Goal: Transaction & Acquisition: Purchase product/service

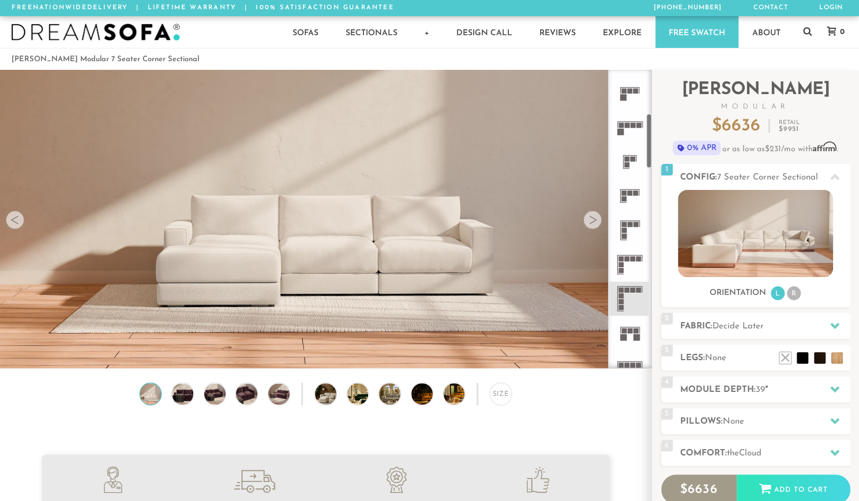
scroll to position [237, 0]
click at [634, 302] on icon at bounding box center [630, 295] width 34 height 34
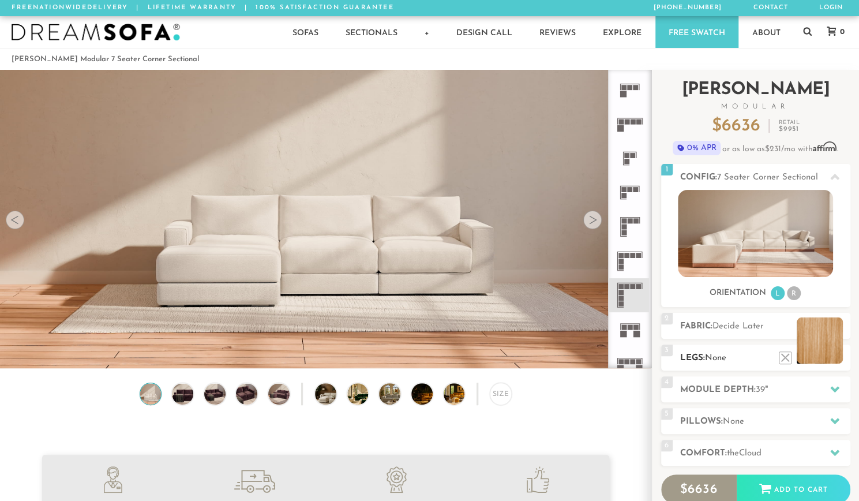
click at [836, 358] on li at bounding box center [820, 340] width 46 height 46
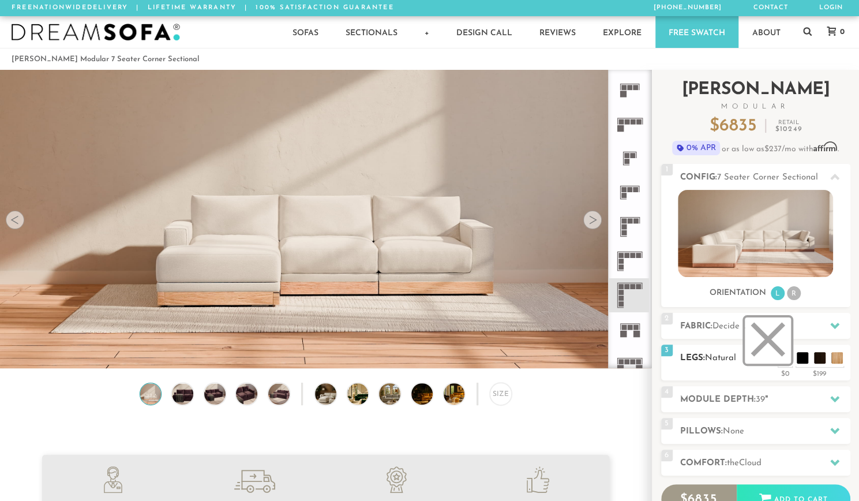
click at [784, 361] on li at bounding box center [768, 340] width 46 height 46
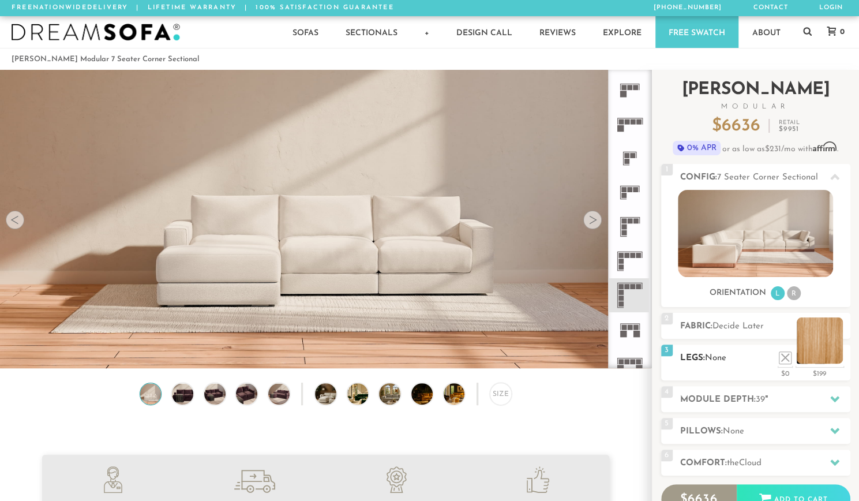
click at [838, 361] on li at bounding box center [820, 340] width 46 height 46
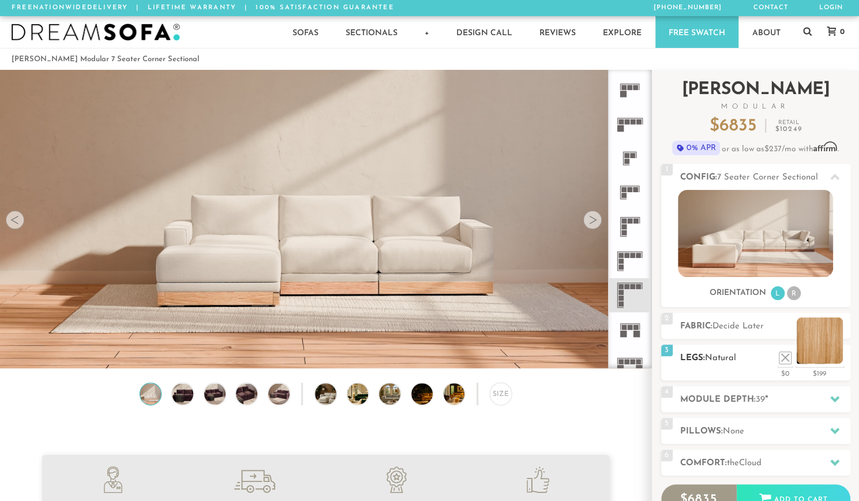
click at [838, 361] on li at bounding box center [820, 340] width 46 height 46
click at [819, 359] on li at bounding box center [802, 340] width 46 height 46
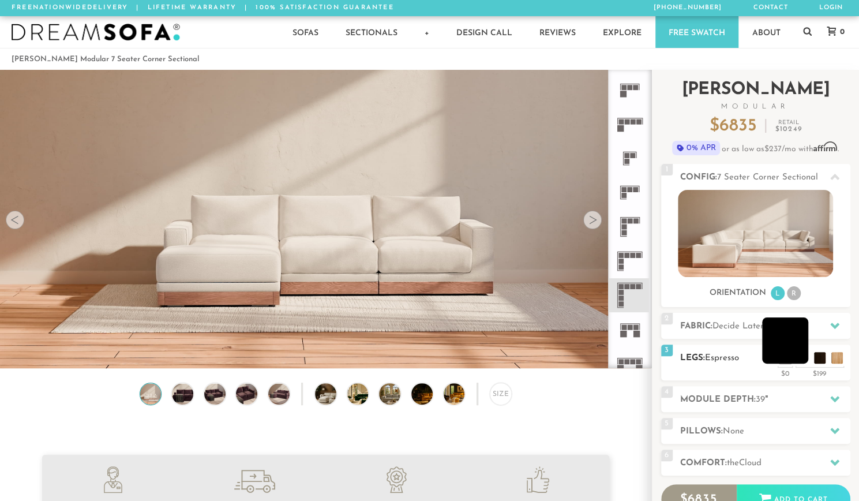
click at [801, 362] on li at bounding box center [785, 340] width 46 height 46
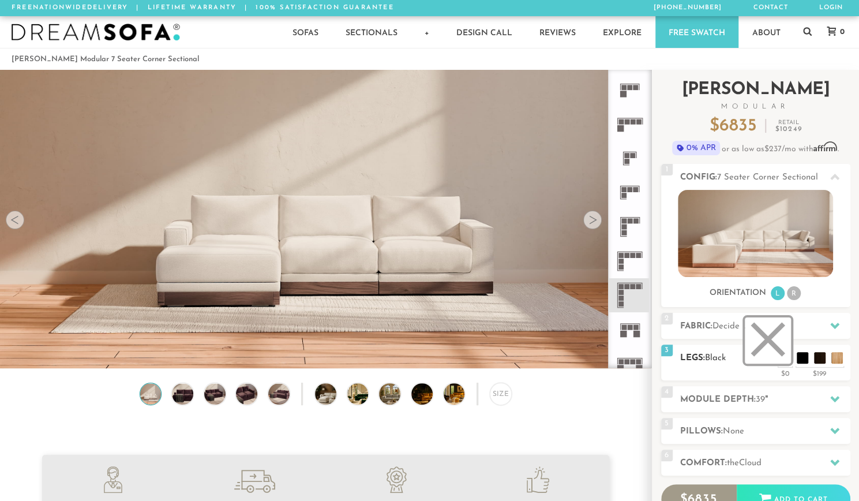
click at [782, 360] on li at bounding box center [768, 340] width 46 height 46
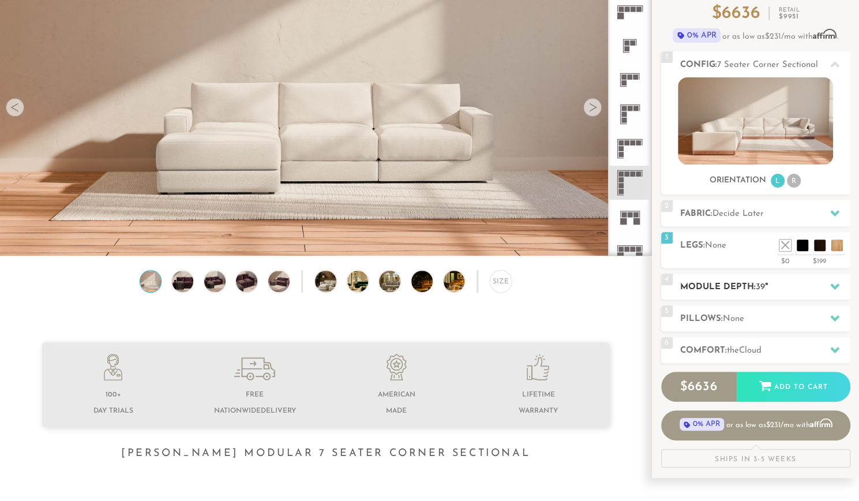
scroll to position [118, 0]
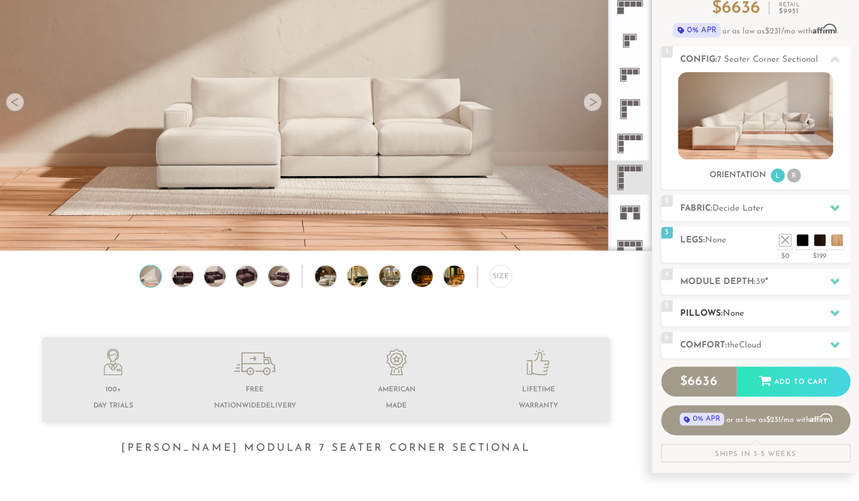
click at [825, 314] on div at bounding box center [835, 313] width 24 height 24
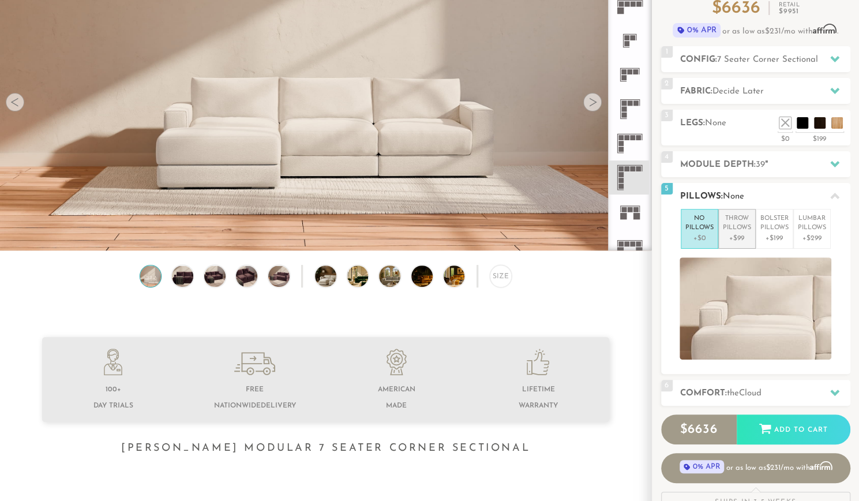
click at [735, 230] on p "Throw Pillows" at bounding box center [737, 223] width 28 height 19
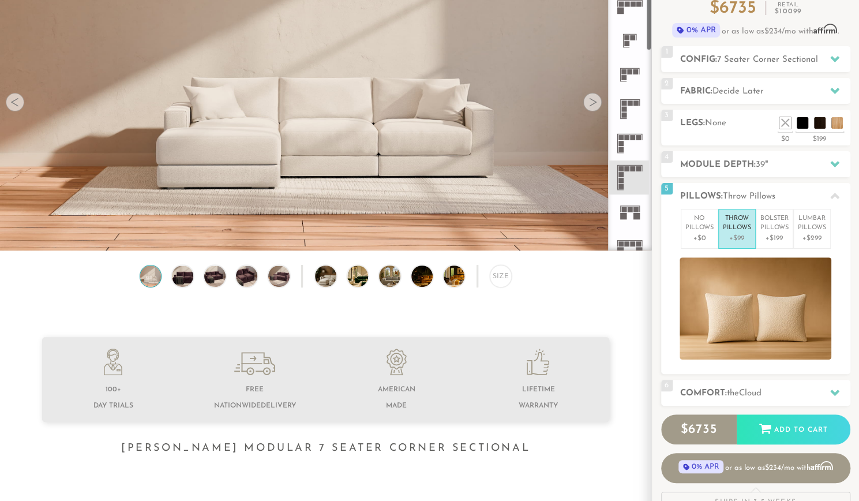
click at [630, 177] on icon at bounding box center [630, 177] width 34 height 34
click at [772, 224] on p "Bolster Pillows" at bounding box center [774, 223] width 28 height 19
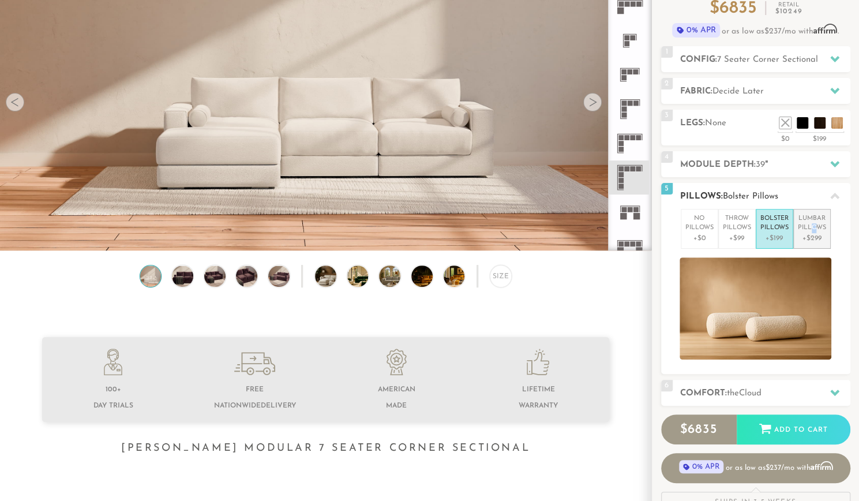
click at [813, 227] on p "Lumbar Pillows" at bounding box center [812, 223] width 28 height 19
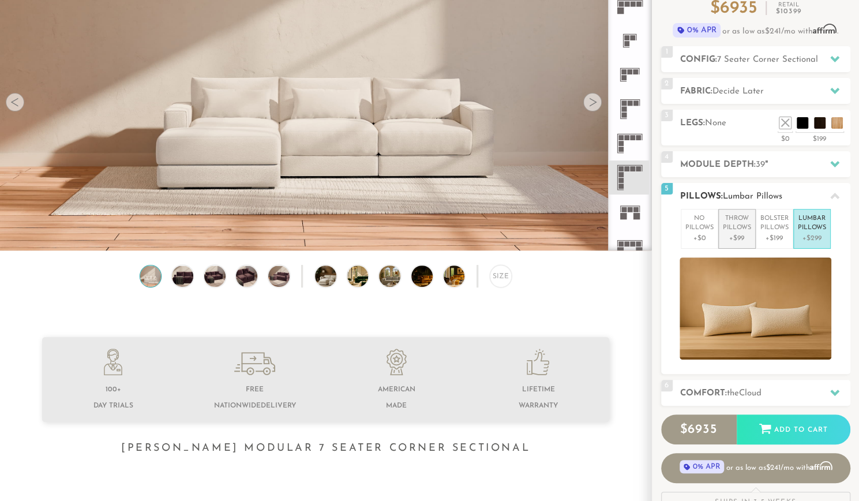
click at [730, 230] on p "Throw Pillows" at bounding box center [737, 223] width 28 height 19
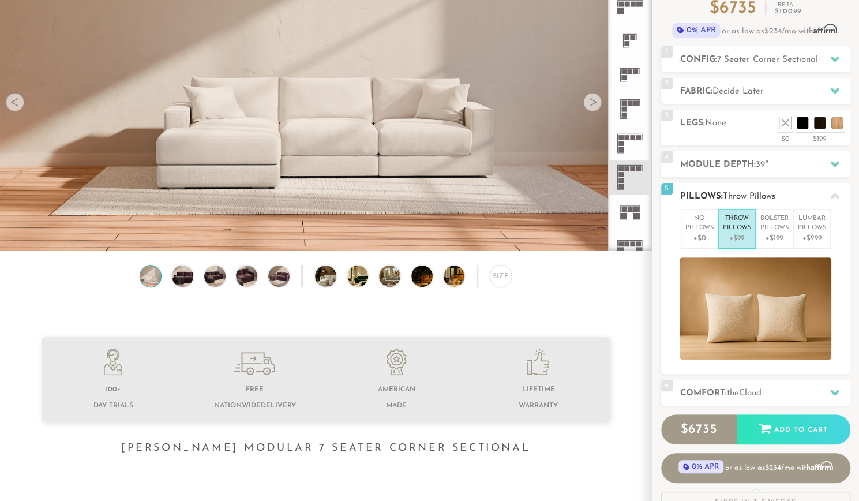
click at [749, 226] on p "Throw Pillows" at bounding box center [737, 223] width 28 height 19
click at [709, 230] on p "No Pillows" at bounding box center [699, 223] width 28 height 19
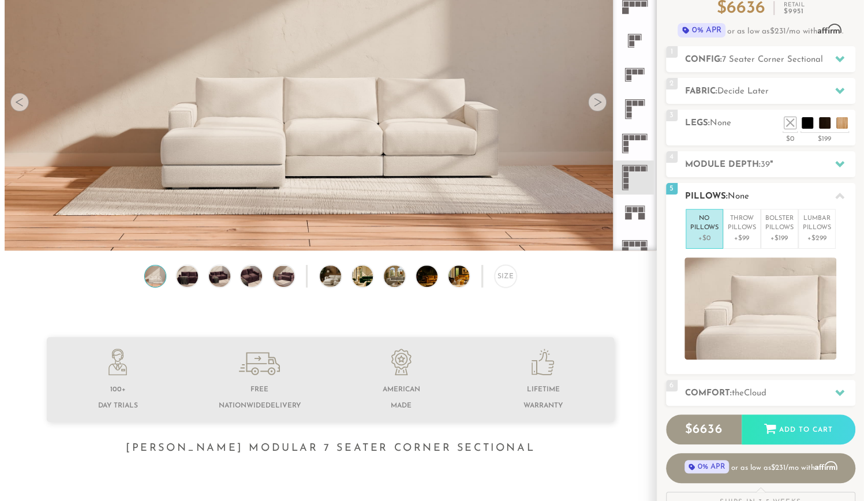
scroll to position [0, 0]
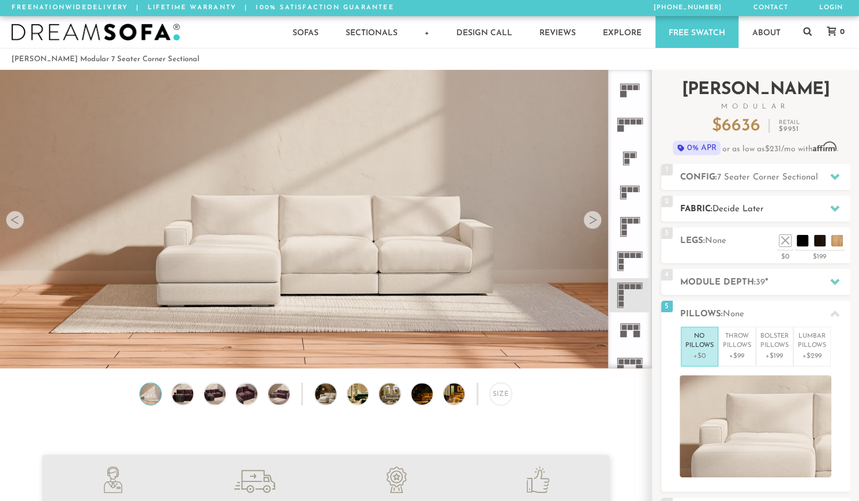
click at [827, 207] on div at bounding box center [835, 209] width 24 height 24
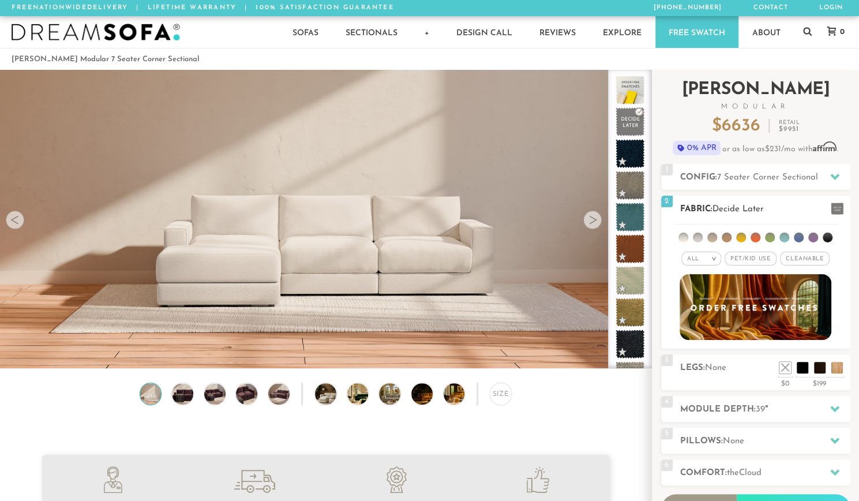
click at [685, 236] on li at bounding box center [683, 237] width 10 height 10
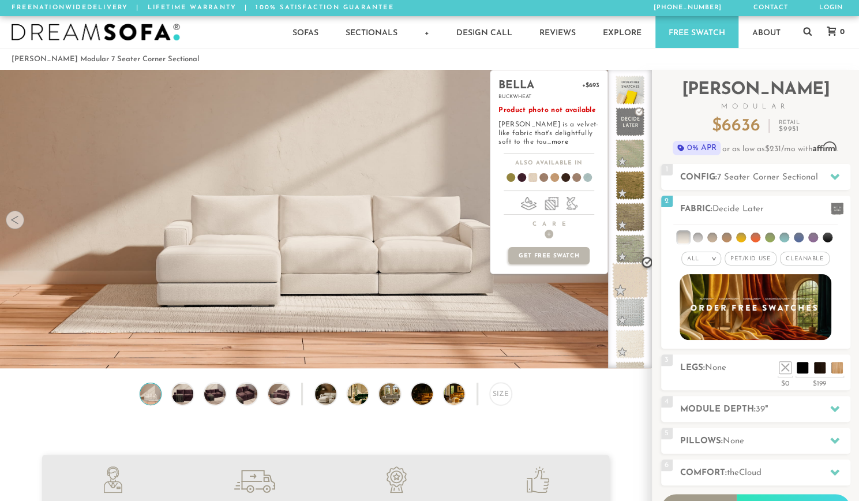
click at [627, 282] on span at bounding box center [630, 280] width 36 height 36
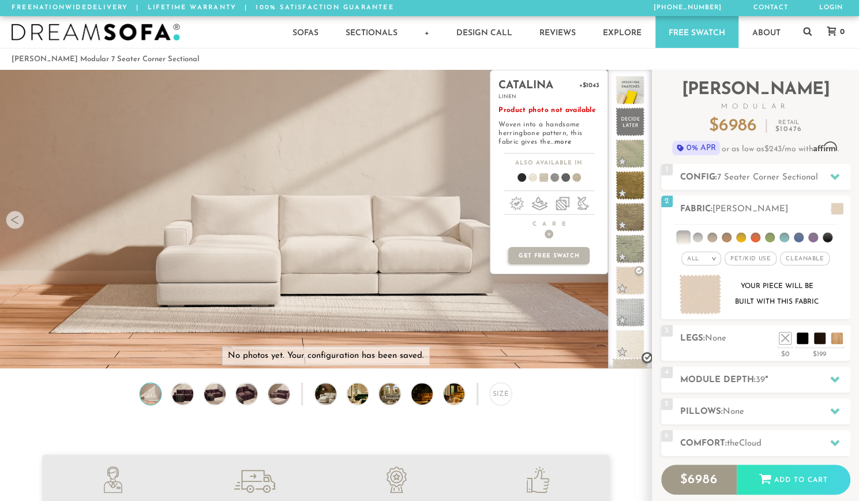
click at [629, 364] on span at bounding box center [630, 376] width 36 height 36
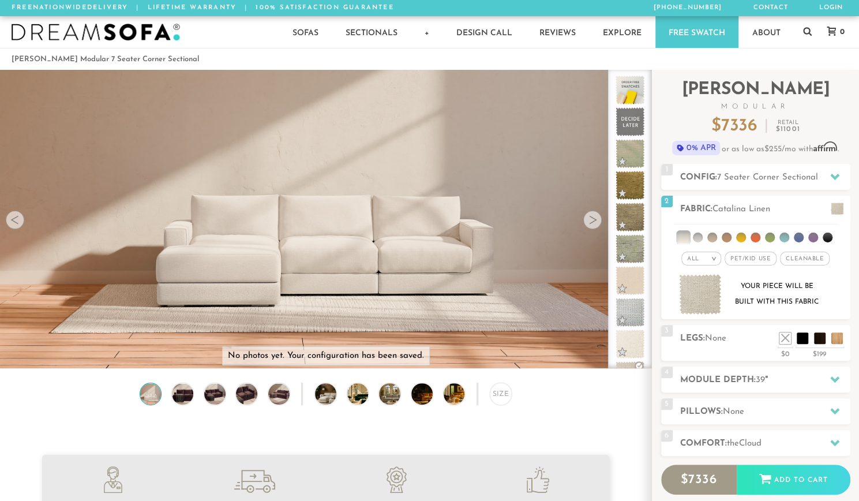
click at [641, 56] on ol "[PERSON_NAME] Modular 7 Seater Corner Sectional" at bounding box center [430, 59] width 836 height 16
click at [831, 182] on div at bounding box center [835, 177] width 24 height 24
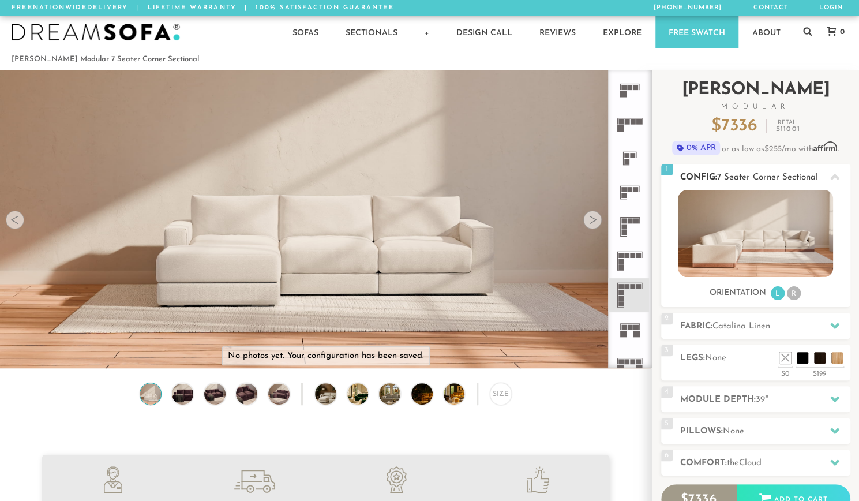
click at [831, 182] on div at bounding box center [835, 177] width 24 height 24
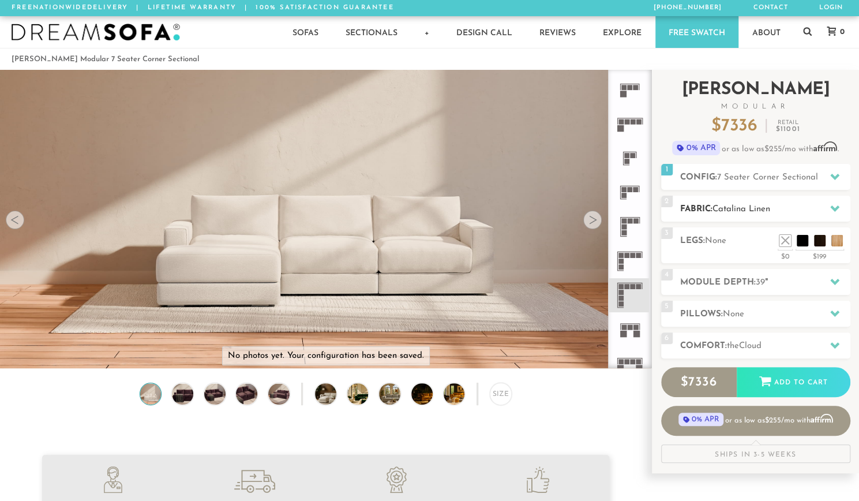
click at [832, 209] on icon at bounding box center [834, 208] width 9 height 9
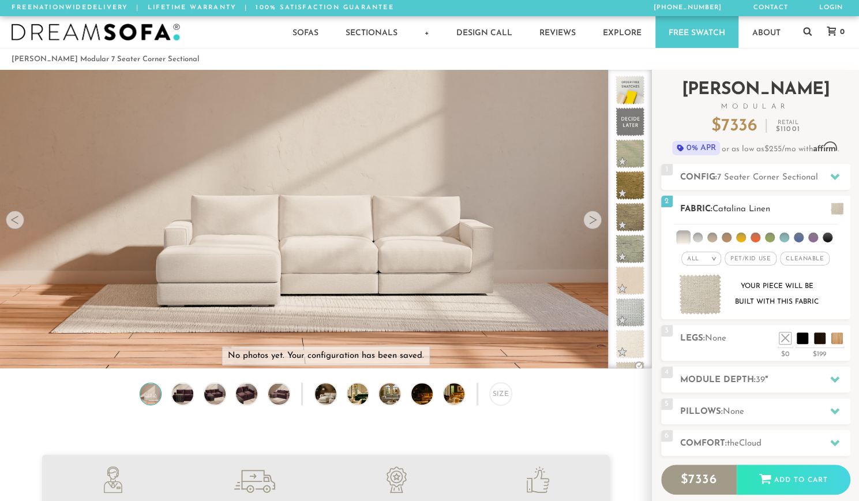
click at [697, 234] on li at bounding box center [698, 237] width 10 height 10
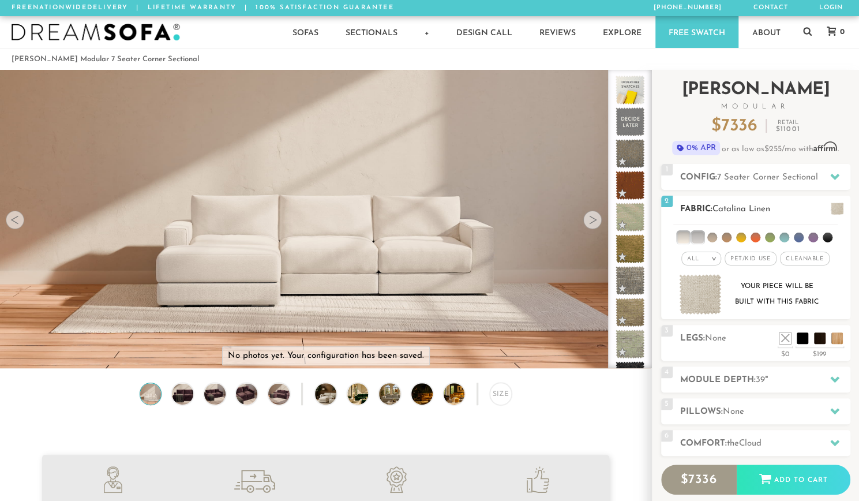
click at [686, 234] on li at bounding box center [683, 237] width 12 height 12
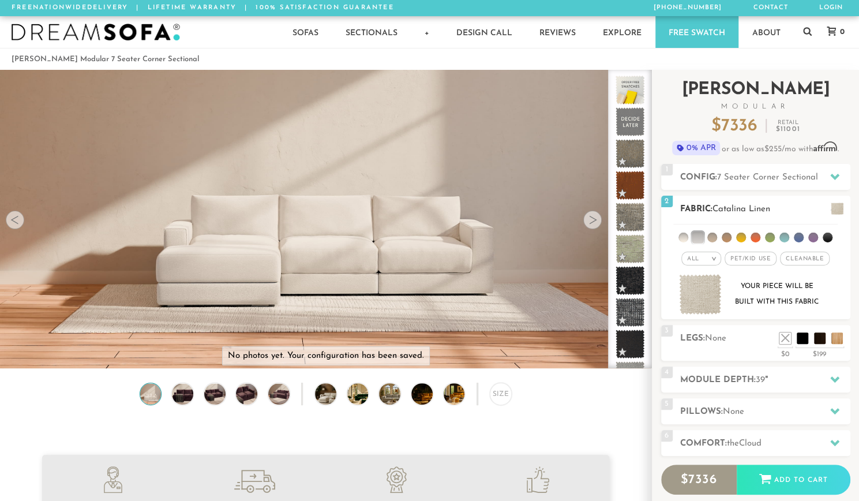
click at [761, 262] on span "Pet/Kid Use x" at bounding box center [750, 258] width 52 height 14
click at [808, 258] on span "Cleanable x" at bounding box center [809, 258] width 50 height 14
click at [712, 237] on li at bounding box center [712, 237] width 10 height 10
click at [712, 237] on li at bounding box center [712, 237] width 12 height 12
click at [699, 295] on img at bounding box center [700, 294] width 43 height 41
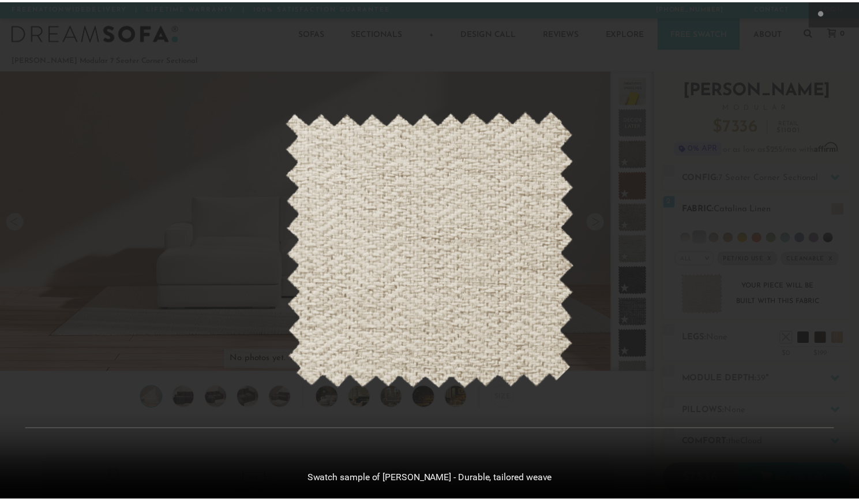
scroll to position [12787, 858]
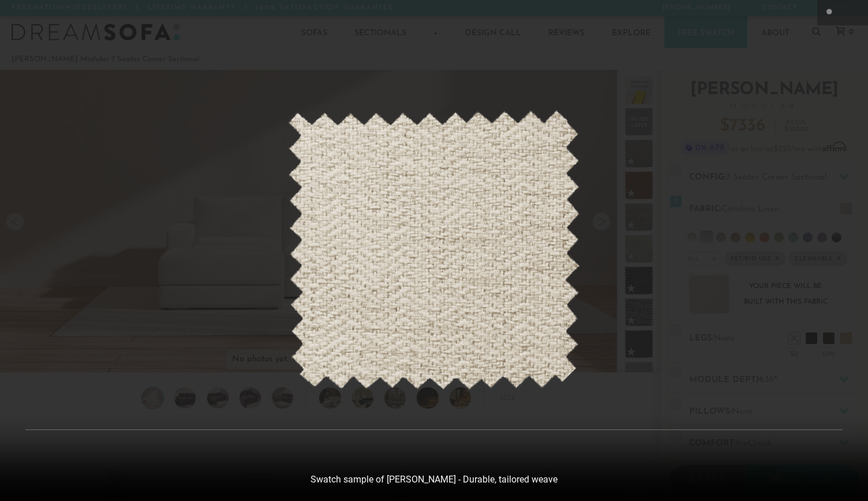
click at [783, 54] on div at bounding box center [434, 250] width 868 height 501
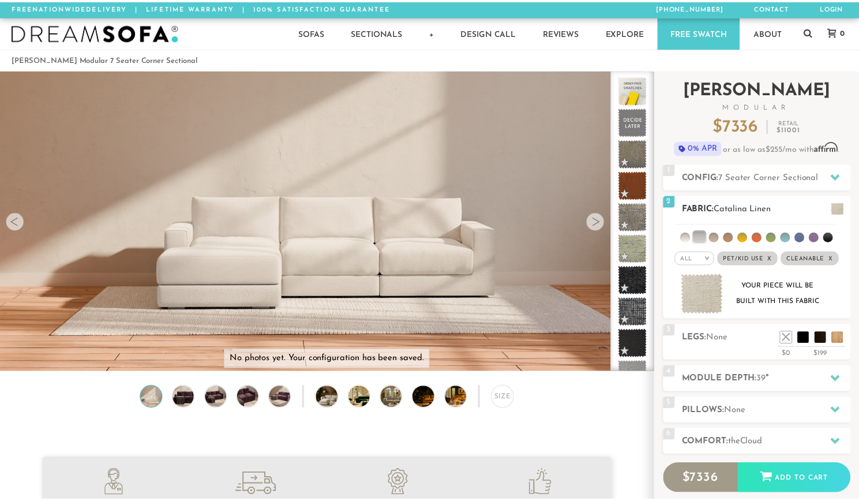
scroll to position [12770, 850]
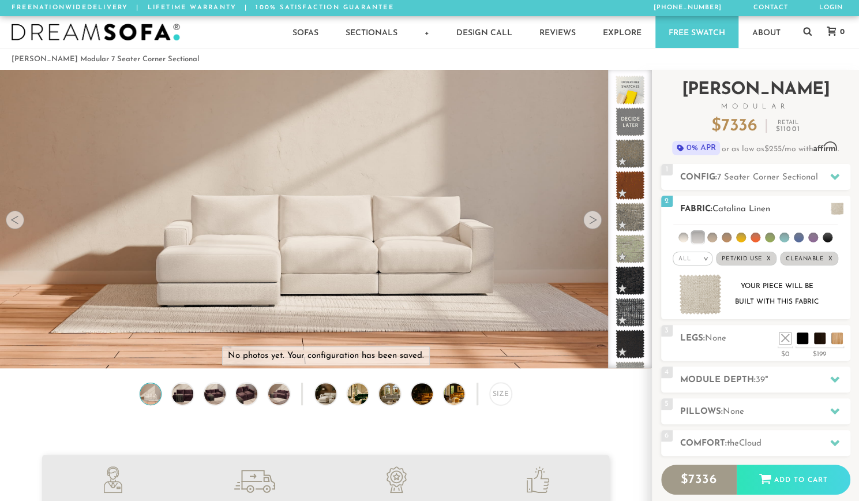
click at [712, 235] on li at bounding box center [712, 237] width 10 height 10
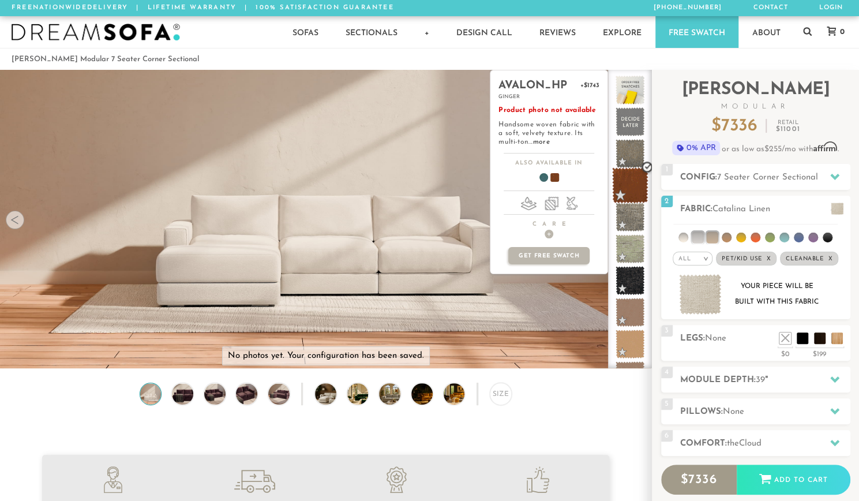
click at [624, 181] on span at bounding box center [630, 185] width 36 height 36
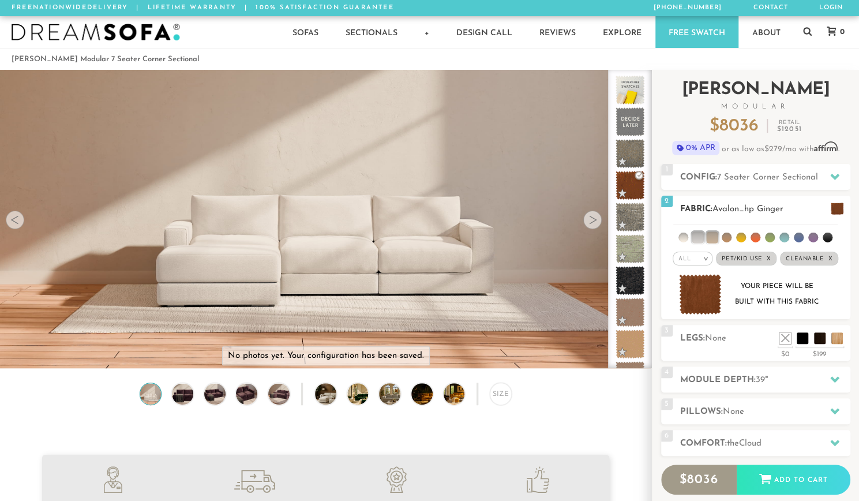
click at [685, 234] on li at bounding box center [683, 237] width 10 height 10
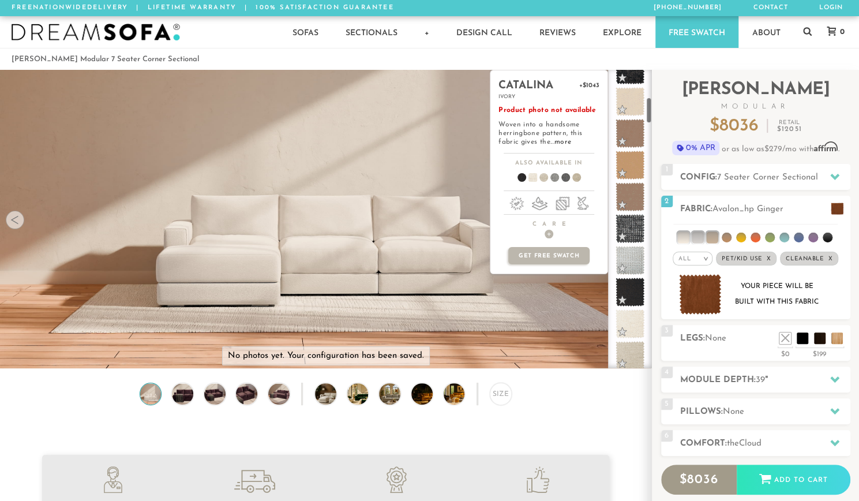
scroll to position [307, 0]
click at [633, 348] on span at bounding box center [630, 354] width 36 height 36
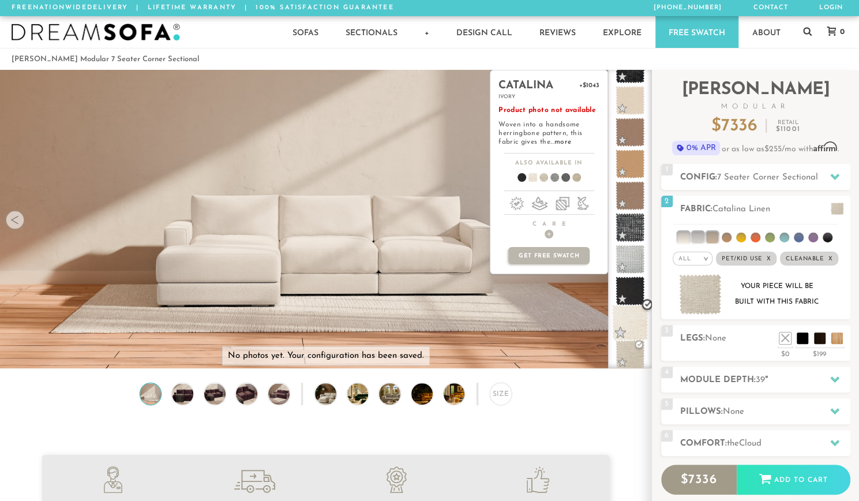
click at [622, 320] on span at bounding box center [630, 323] width 36 height 36
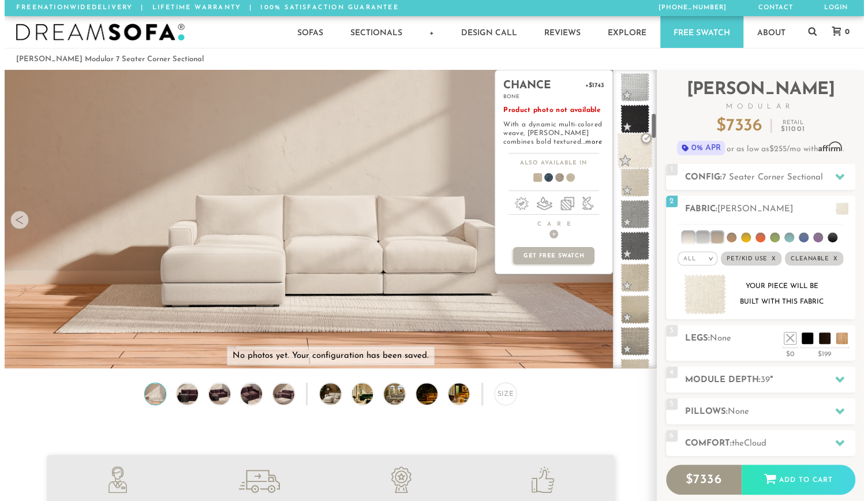
scroll to position [483, 0]
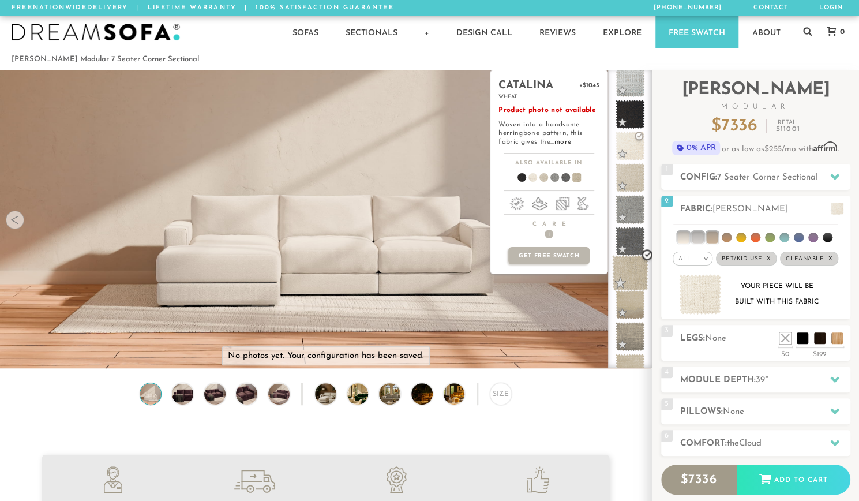
click at [632, 269] on span at bounding box center [630, 273] width 36 height 36
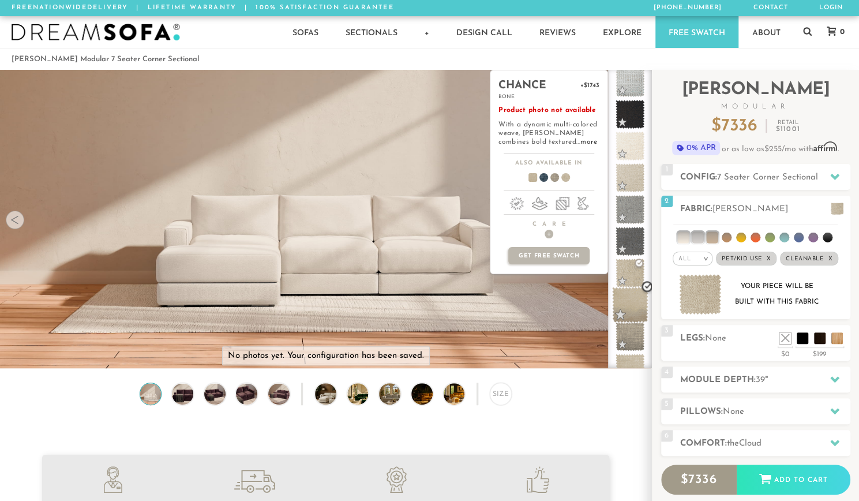
click at [626, 307] on span at bounding box center [630, 305] width 36 height 36
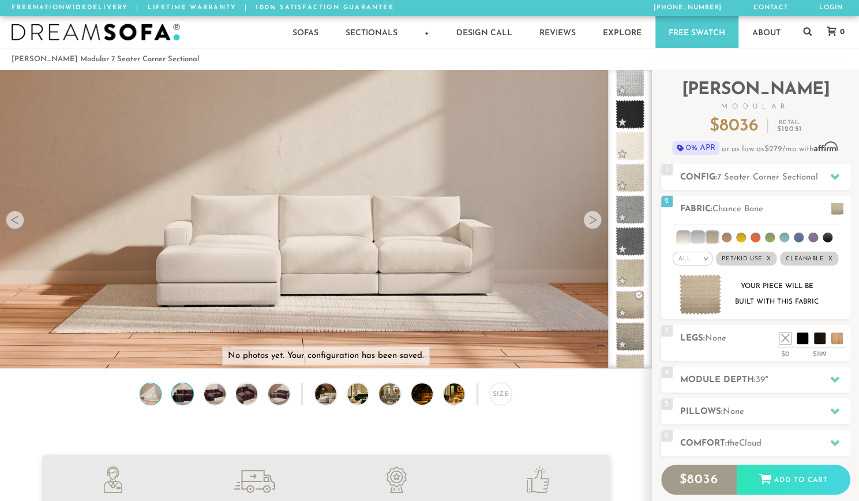
click at [186, 400] on img at bounding box center [182, 393] width 25 height 21
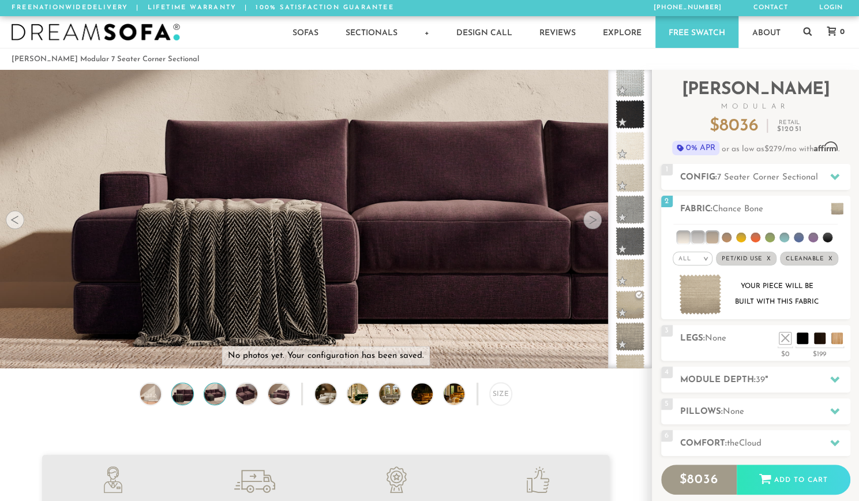
click at [223, 400] on img at bounding box center [214, 393] width 25 height 21
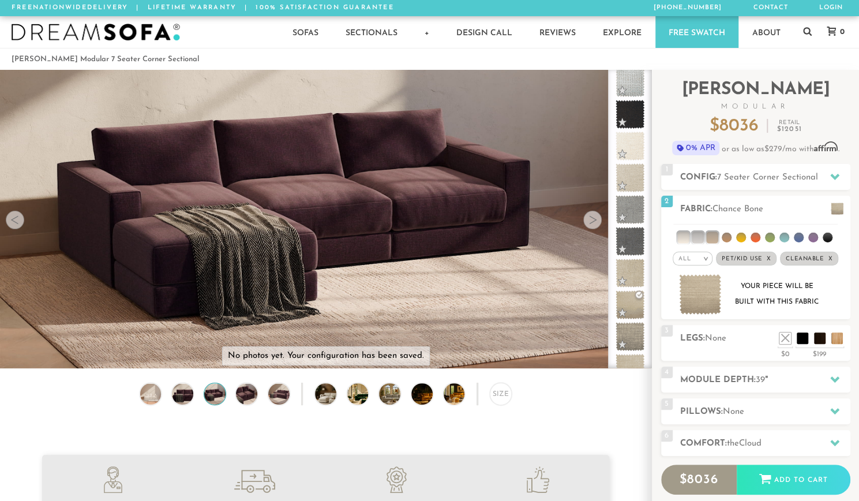
click at [262, 392] on div "Size" at bounding box center [325, 396] width 651 height 28
click at [255, 401] on img at bounding box center [246, 393] width 25 height 21
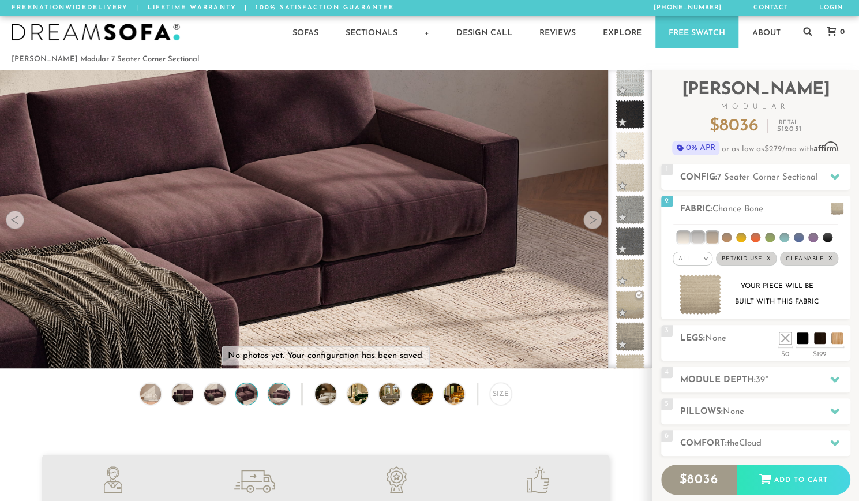
click at [277, 400] on img at bounding box center [278, 393] width 25 height 21
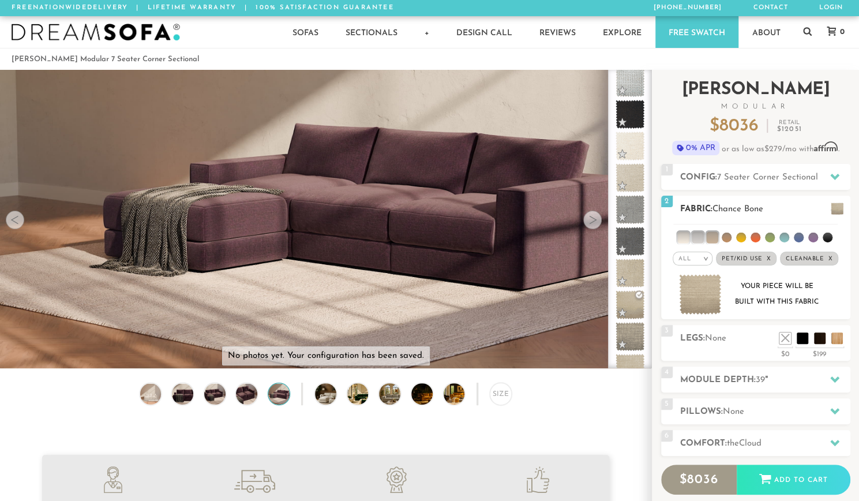
click at [696, 296] on img at bounding box center [700, 294] width 43 height 41
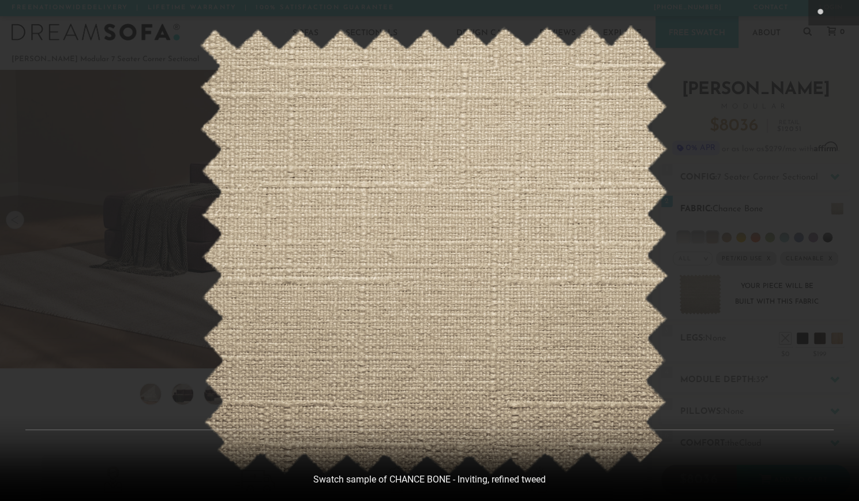
scroll to position [12787, 858]
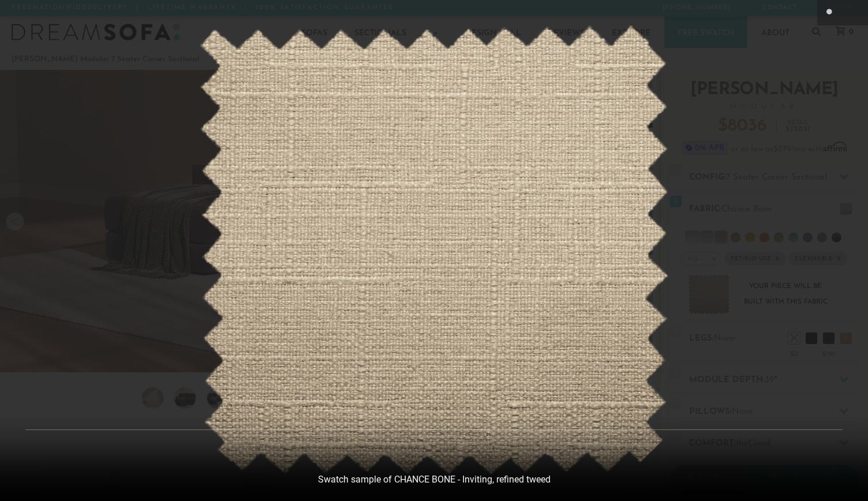
click at [779, 99] on div at bounding box center [434, 250] width 868 height 501
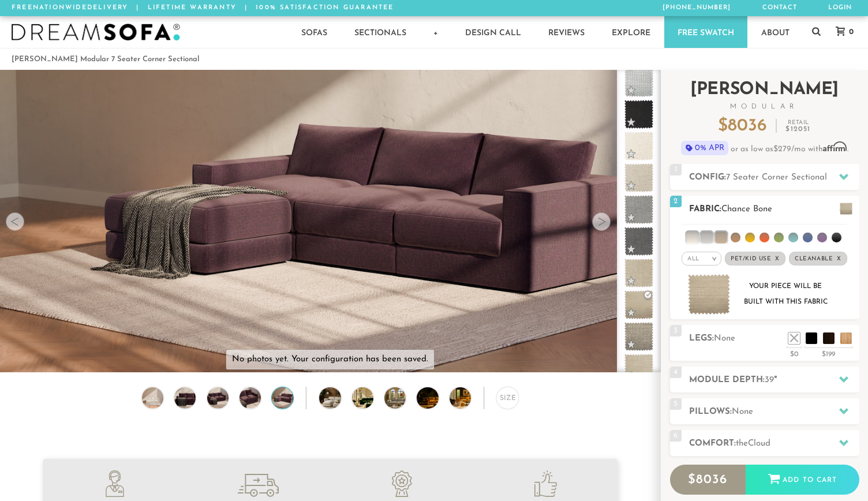
scroll to position [12770, 850]
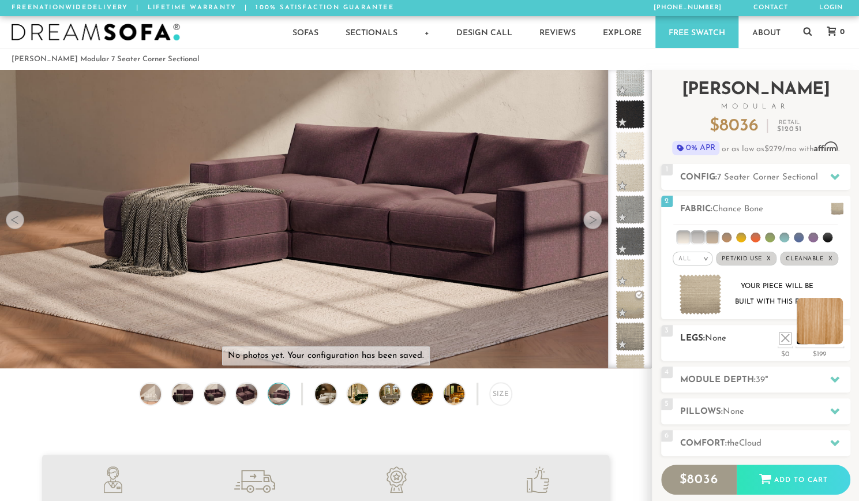
click at [835, 341] on li at bounding box center [820, 321] width 46 height 46
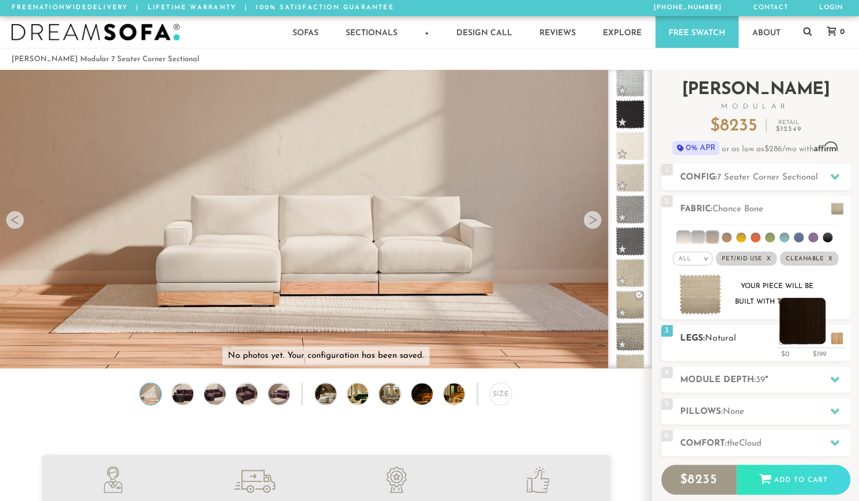
click at [817, 337] on li at bounding box center [802, 321] width 46 height 46
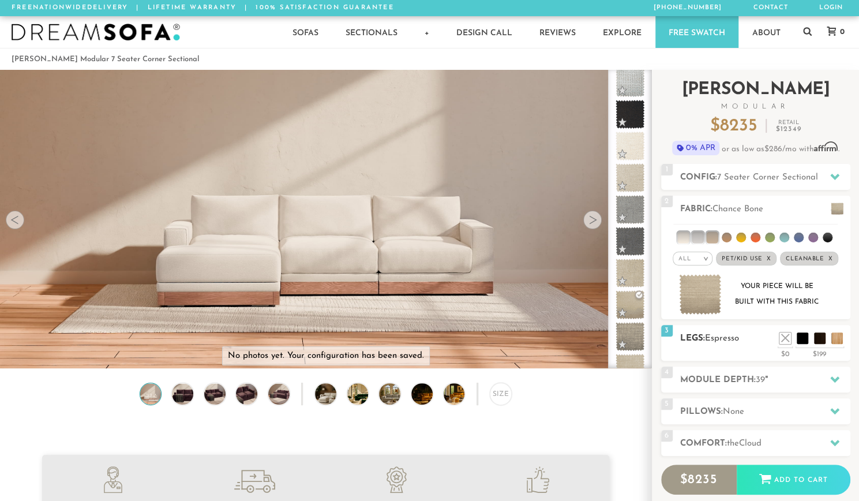
click at [787, 344] on div "3 Legs: Espresso $0 $199 Nailheads:" at bounding box center [755, 343] width 189 height 36
click at [783, 340] on li at bounding box center [768, 321] width 46 height 46
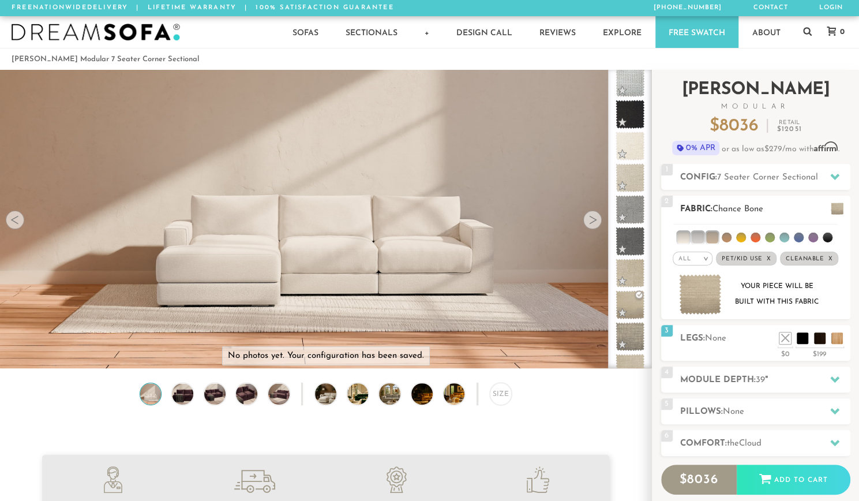
click at [708, 302] on img at bounding box center [700, 294] width 43 height 41
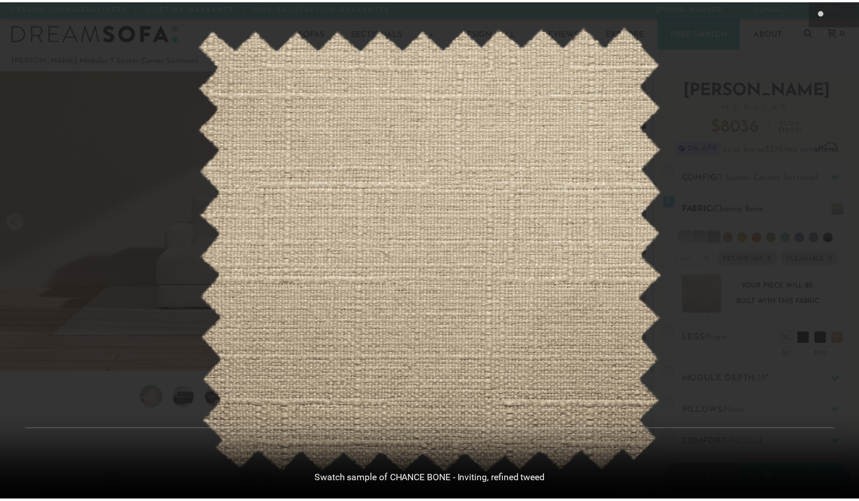
scroll to position [12787, 858]
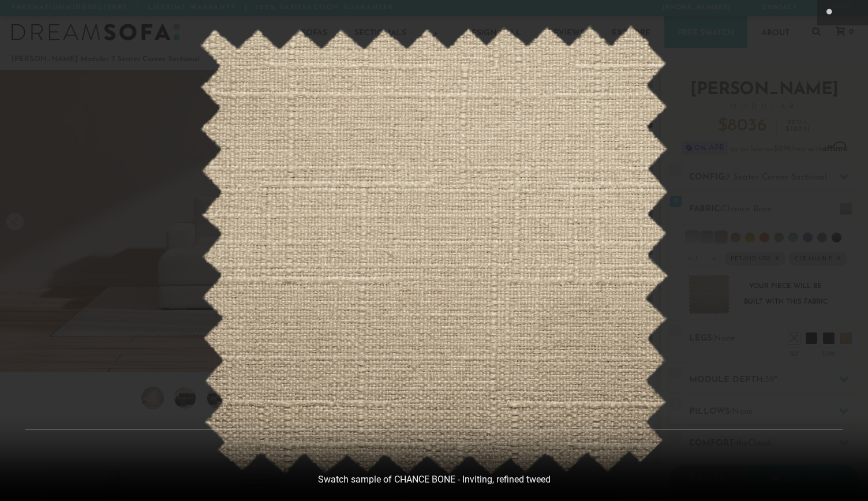
click at [798, 136] on div at bounding box center [434, 250] width 868 height 501
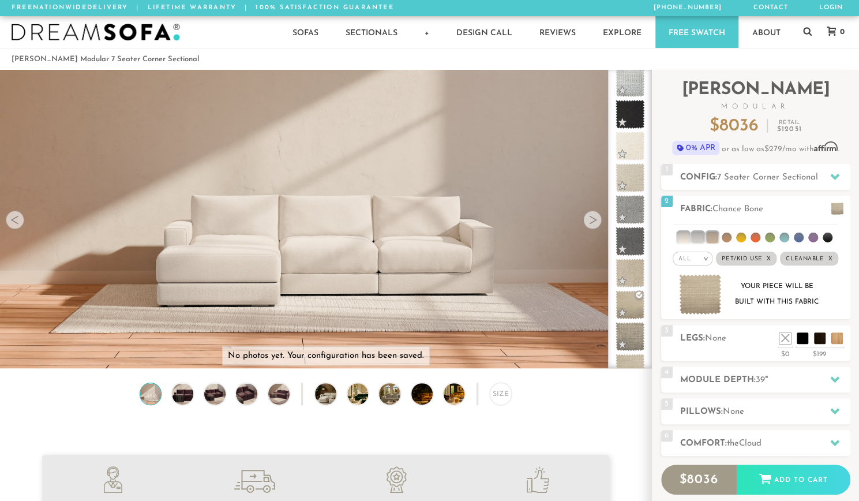
scroll to position [12770, 850]
click at [712, 237] on li at bounding box center [712, 237] width 12 height 12
click at [697, 238] on li at bounding box center [698, 237] width 12 height 12
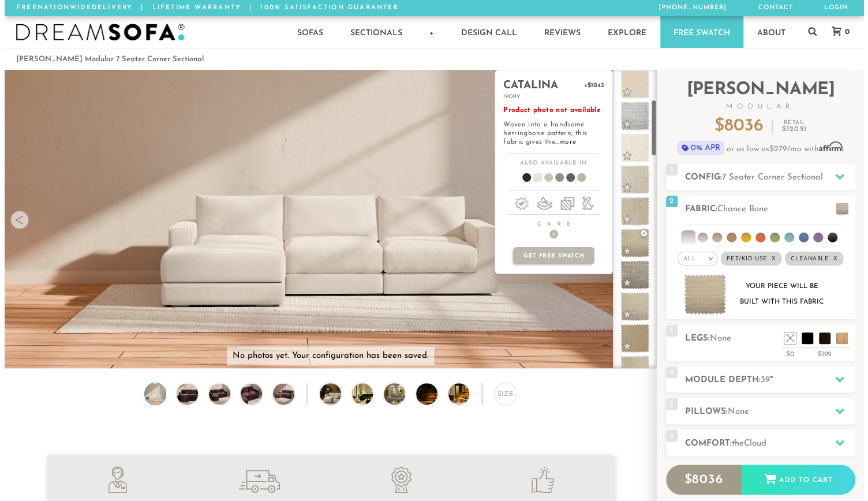
scroll to position [0, 0]
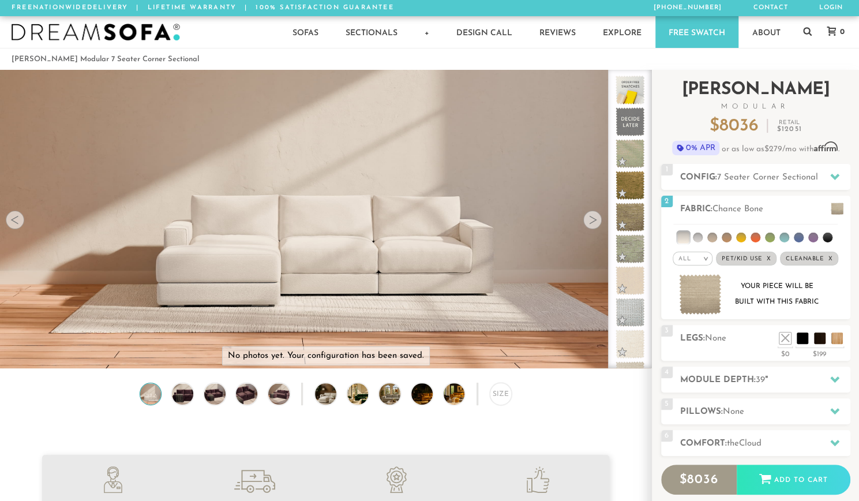
click at [677, 102] on h2 "Landon Modular" at bounding box center [755, 95] width 189 height 29
click at [713, 212] on h2 "Fabric: Chance Bone" at bounding box center [765, 208] width 170 height 13
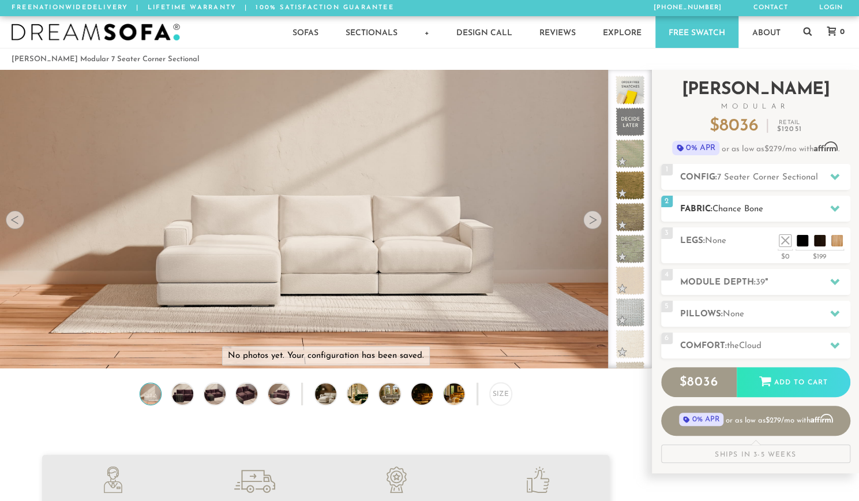
click at [713, 212] on h2 "Fabric: Chance Bone" at bounding box center [765, 208] width 170 height 13
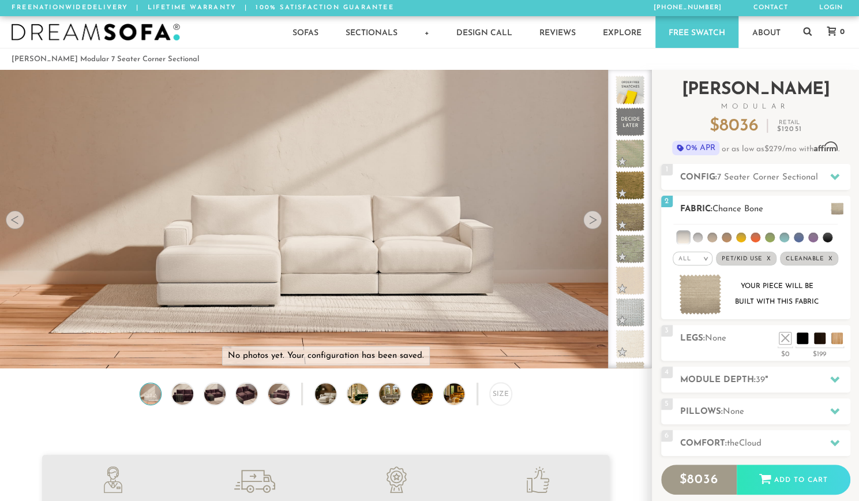
click at [837, 209] on span at bounding box center [837, 208] width 13 height 12
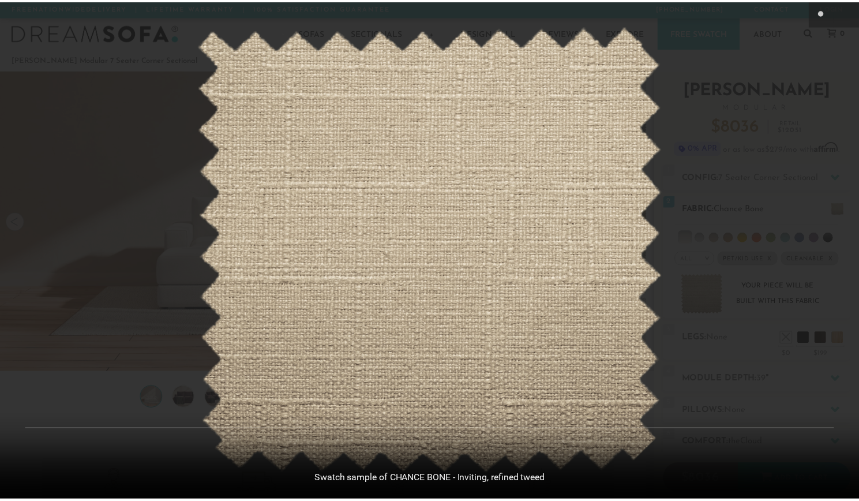
scroll to position [12787, 858]
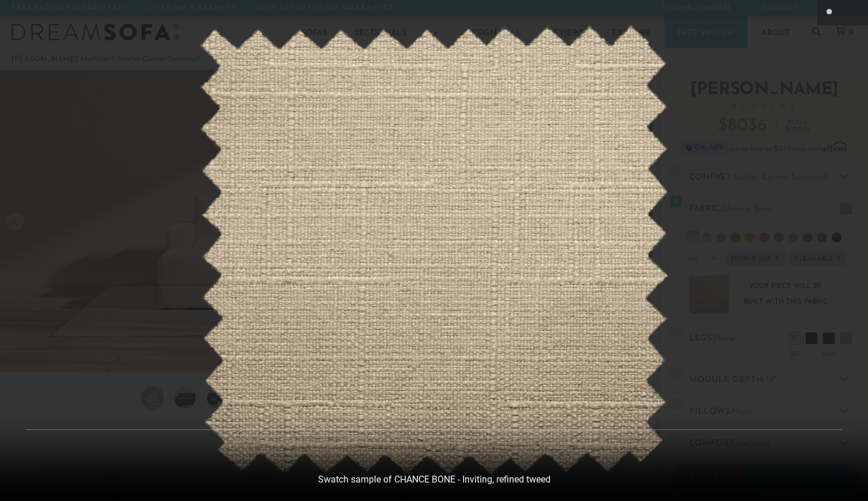
click at [763, 182] on div at bounding box center [434, 250] width 868 height 501
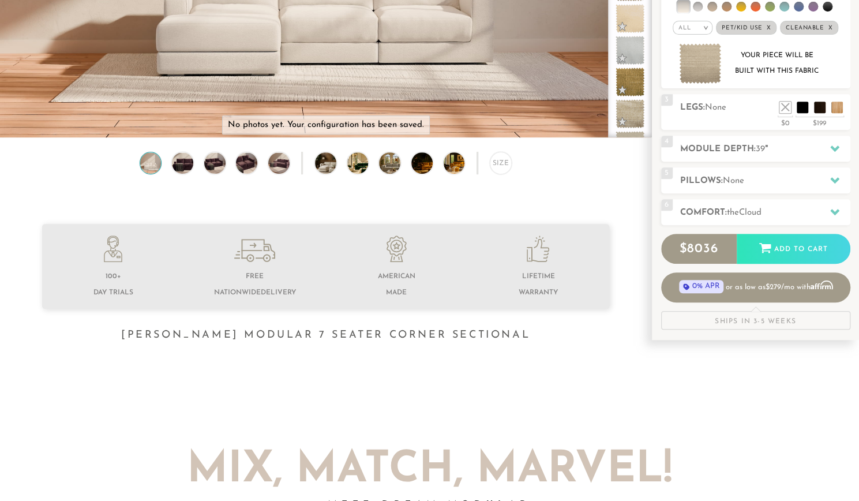
scroll to position [0, 0]
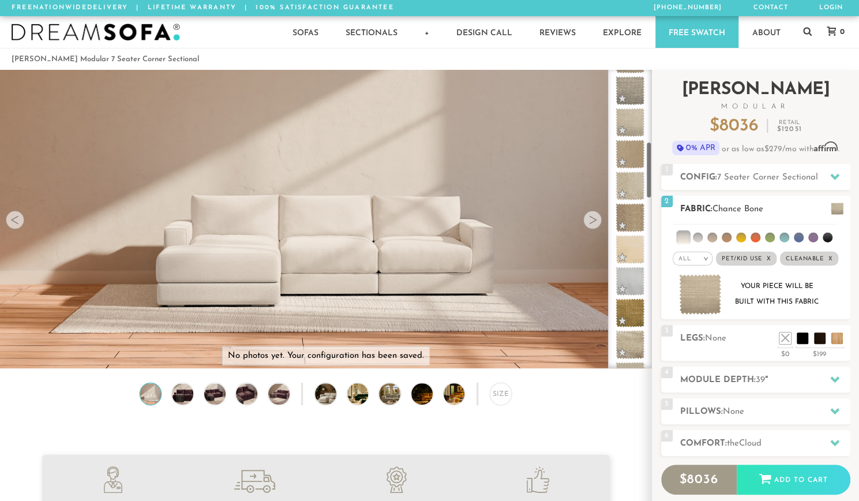
click at [787, 205] on h2 "Fabric: Chance Bone" at bounding box center [765, 208] width 170 height 13
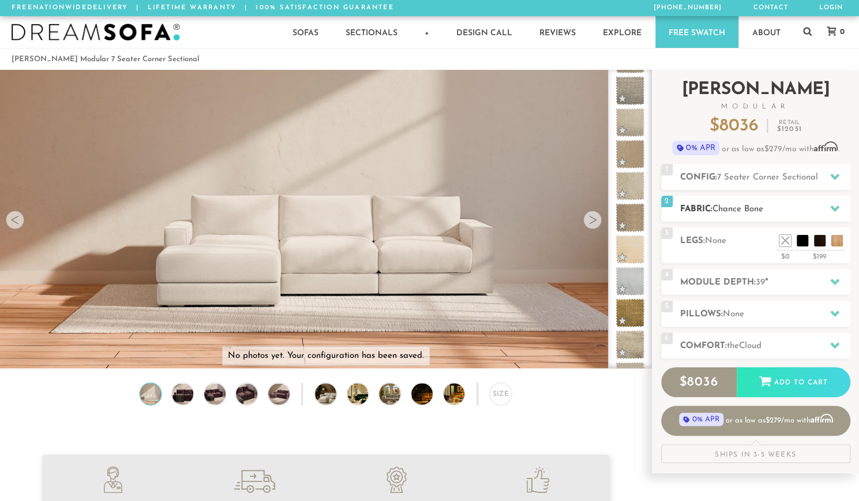
click at [786, 205] on h2 "Fabric: Chance Bone" at bounding box center [765, 208] width 170 height 13
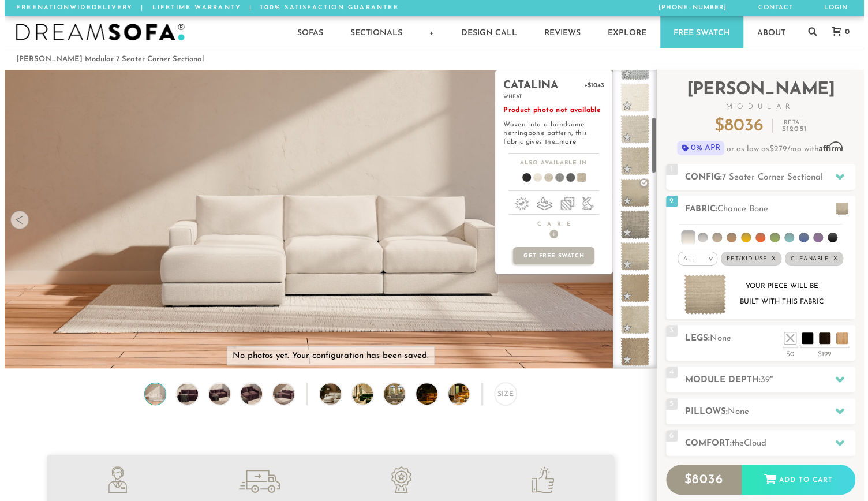
scroll to position [246, 0]
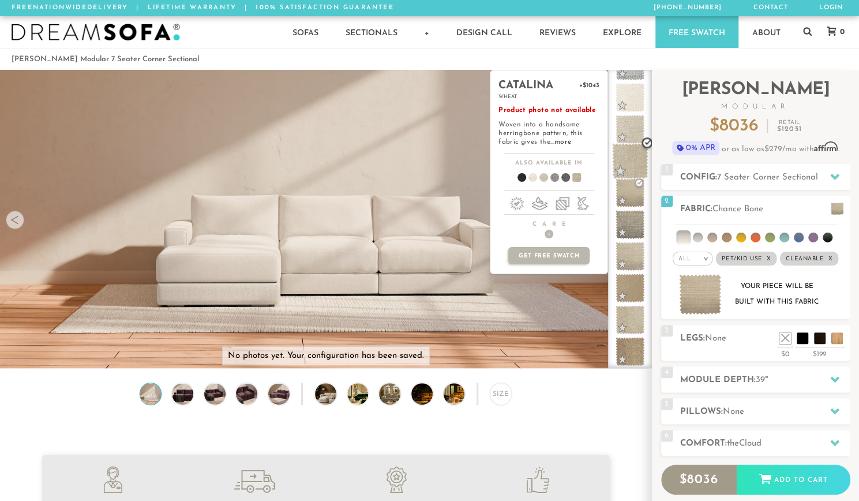
click at [634, 157] on span at bounding box center [630, 161] width 36 height 36
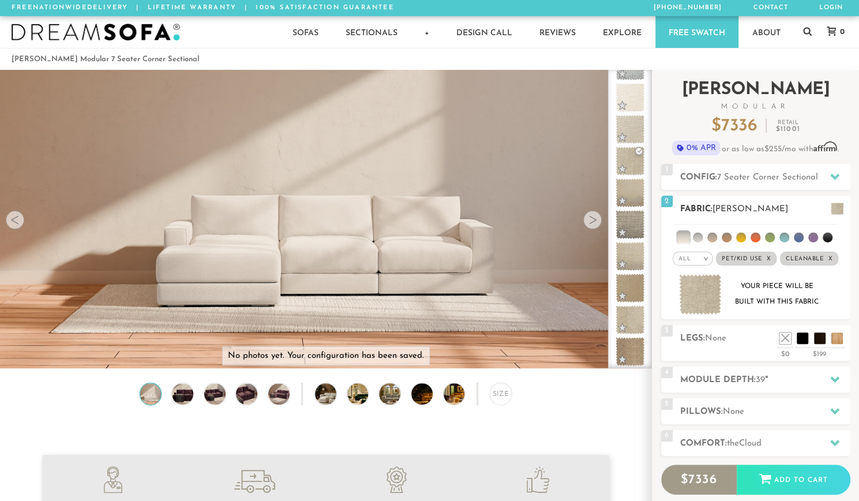
click at [700, 284] on img at bounding box center [700, 294] width 43 height 41
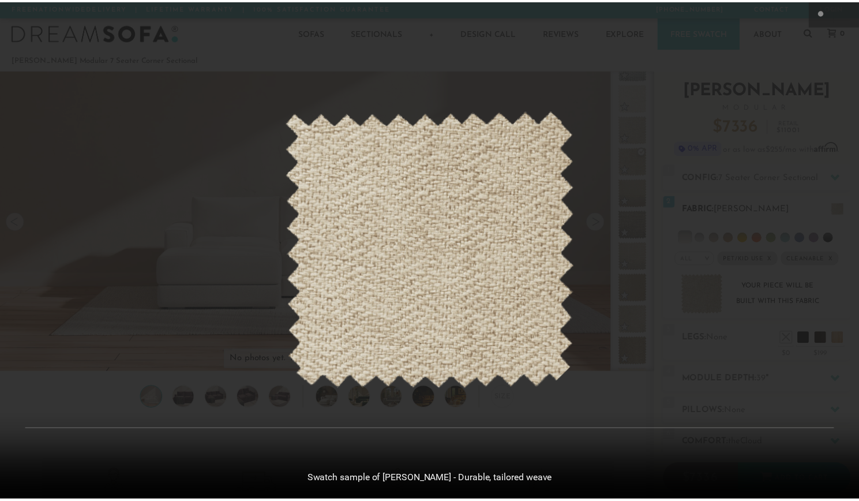
scroll to position [12787, 858]
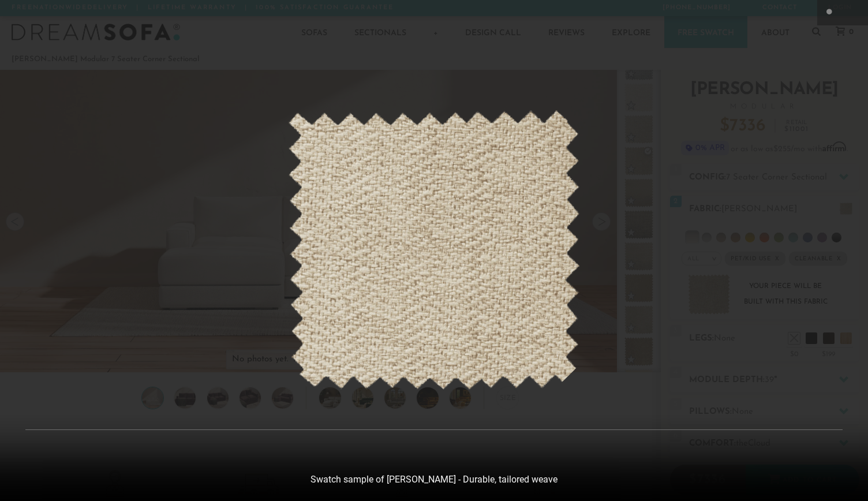
click at [541, 74] on div at bounding box center [434, 250] width 868 height 501
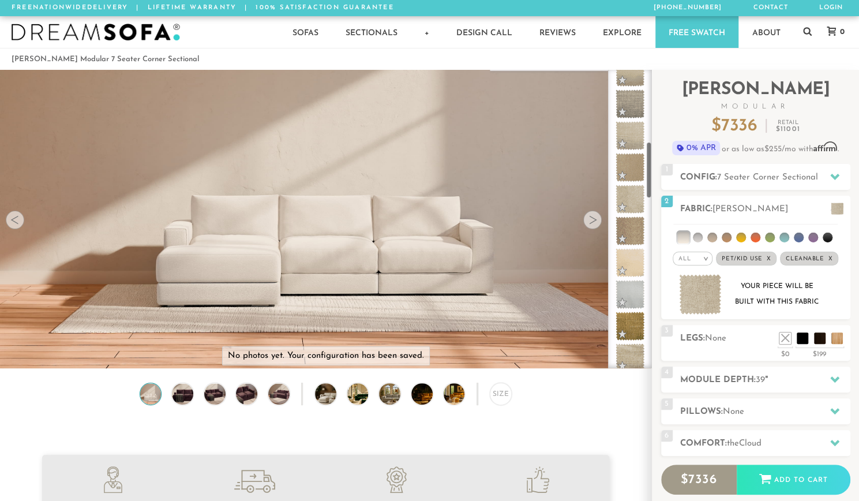
scroll to position [355, 0]
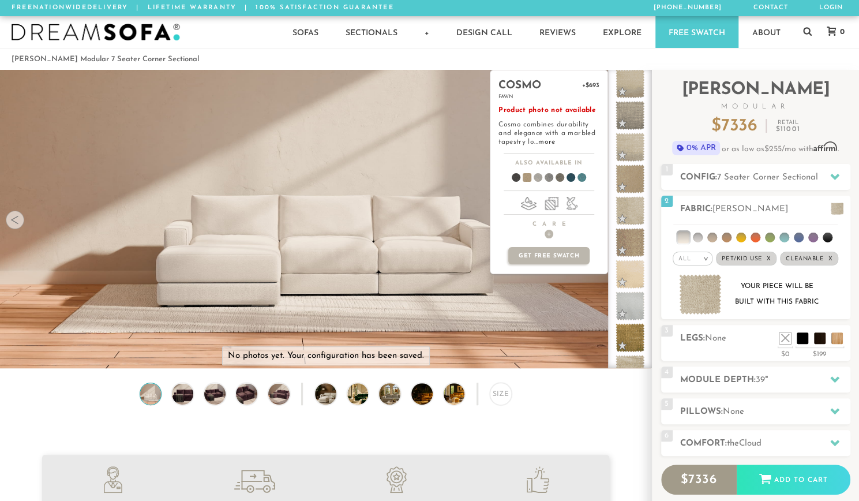
click at [525, 177] on span at bounding box center [522, 179] width 44 height 43
click at [511, 176] on span at bounding box center [511, 179] width 44 height 43
click at [526, 174] on span at bounding box center [522, 179] width 44 height 43
click at [534, 174] on span at bounding box center [533, 179] width 44 height 43
click at [546, 175] on span at bounding box center [544, 179] width 44 height 43
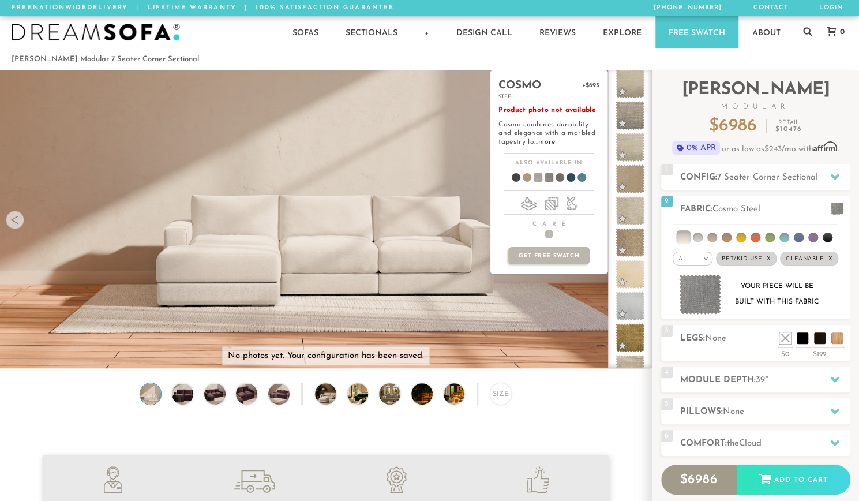
click at [536, 175] on span at bounding box center [533, 179] width 44 height 43
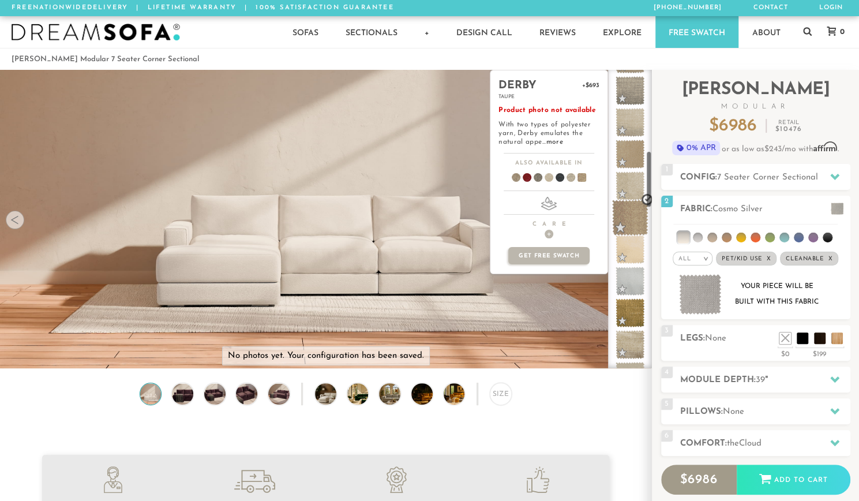
scroll to position [0, 0]
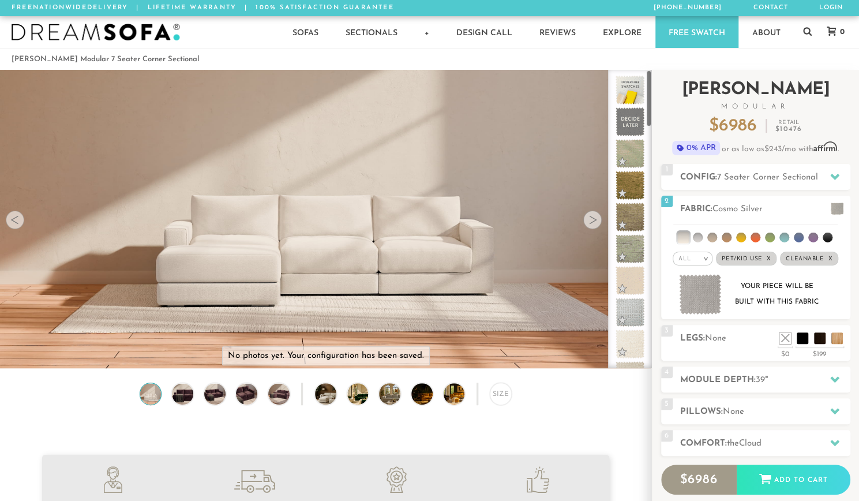
click at [677, 97] on h2 "Landon Modular" at bounding box center [755, 95] width 189 height 29
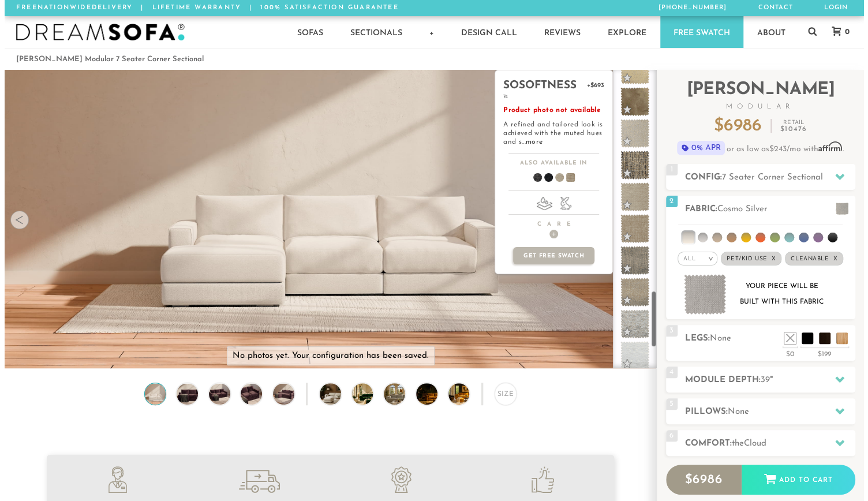
scroll to position [1162, 0]
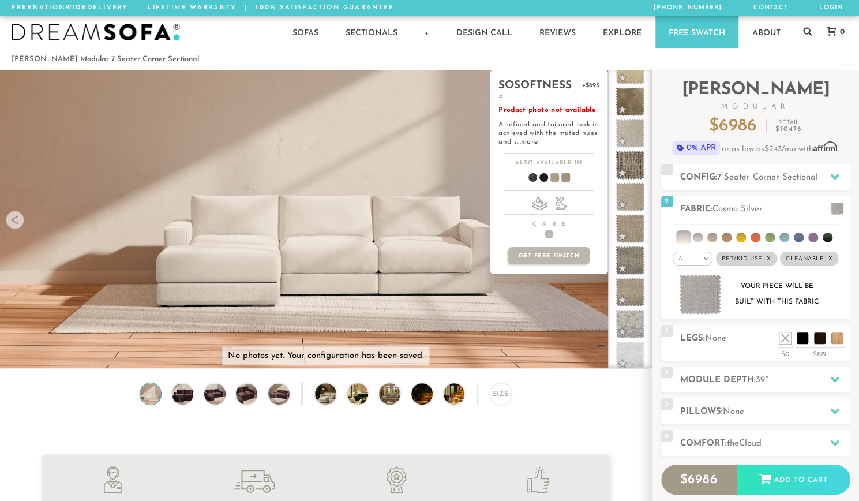
click at [555, 178] on span at bounding box center [550, 179] width 44 height 43
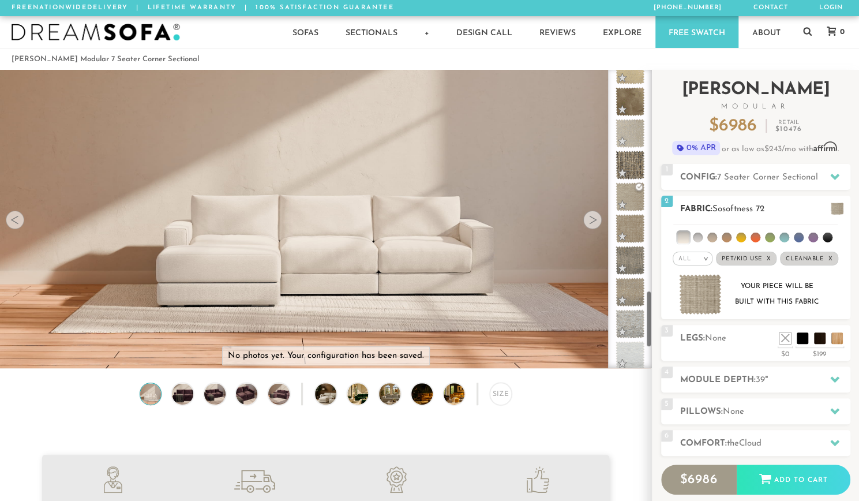
click at [696, 292] on img at bounding box center [700, 294] width 43 height 41
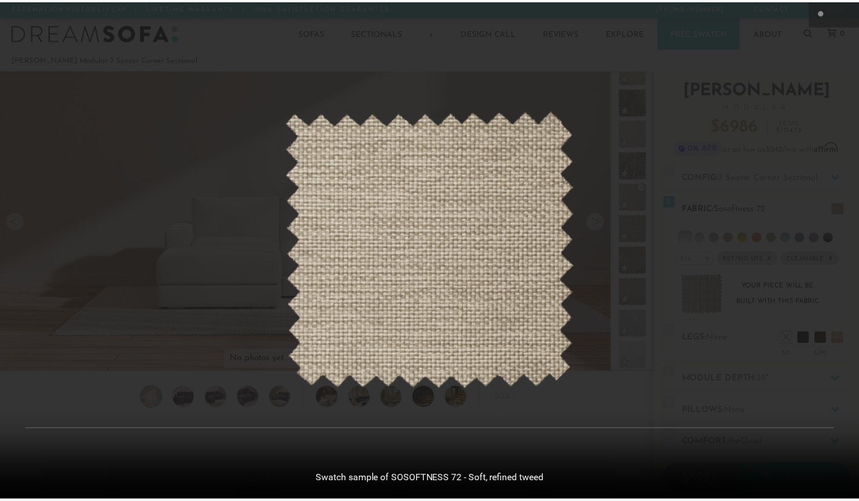
scroll to position [12787, 858]
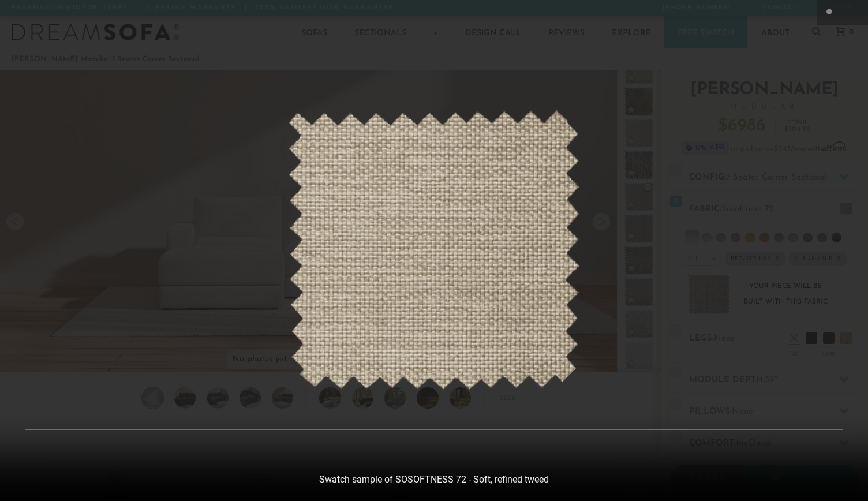
click at [831, 29] on div at bounding box center [434, 250] width 868 height 501
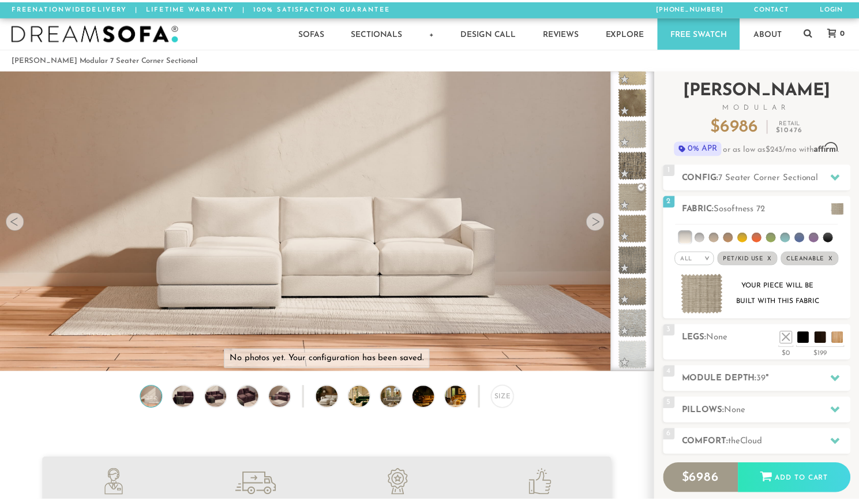
scroll to position [12770, 850]
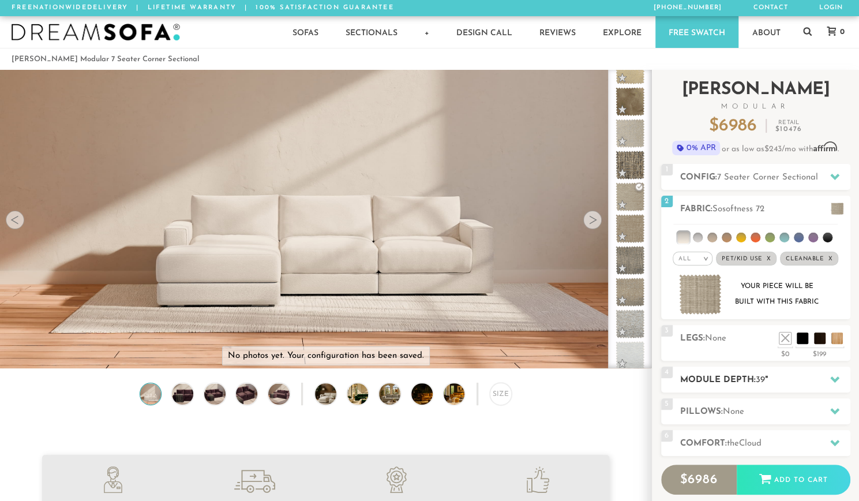
click at [832, 370] on div at bounding box center [835, 379] width 24 height 24
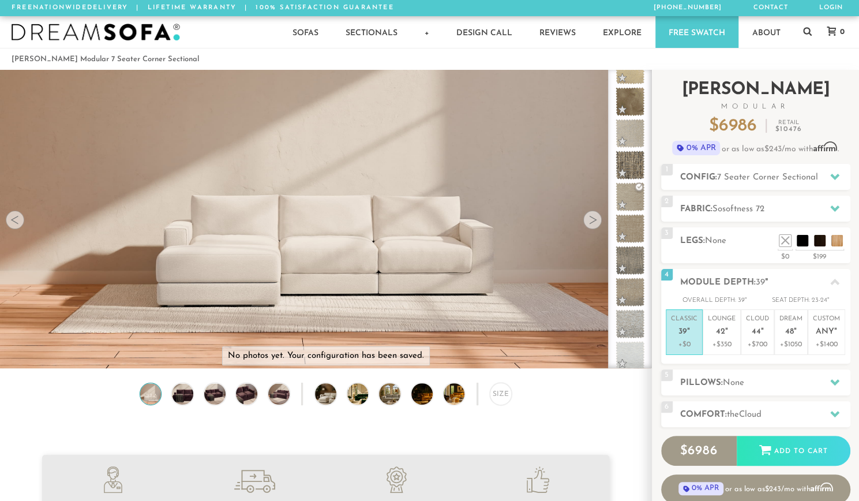
click at [811, 363] on div "Introducing Landon Modular $ 6986 Retail $ 10476 $ 6986 Retail $ 10476 0% APR o…" at bounding box center [755, 300] width 189 height 461
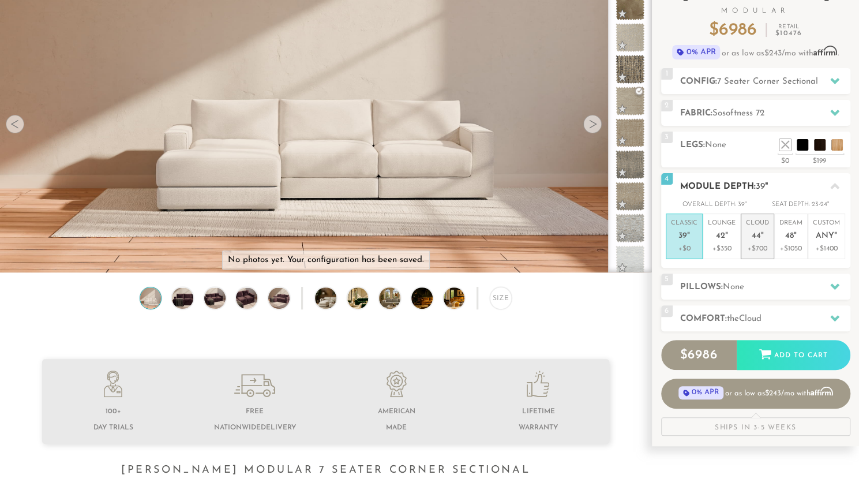
scroll to position [0, 0]
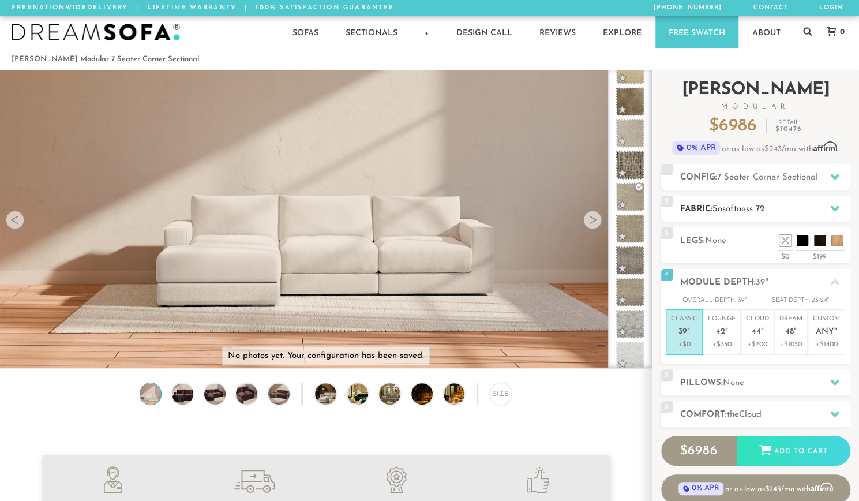
click at [826, 208] on div at bounding box center [835, 209] width 24 height 24
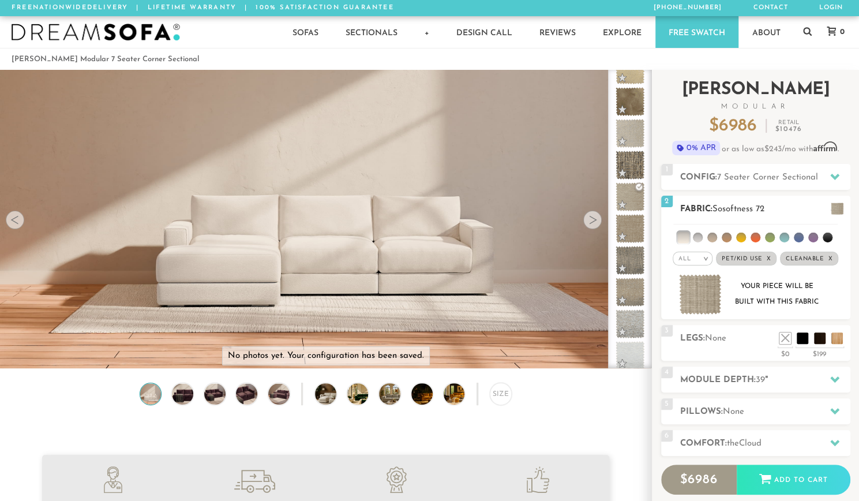
click at [698, 235] on li at bounding box center [698, 237] width 10 height 10
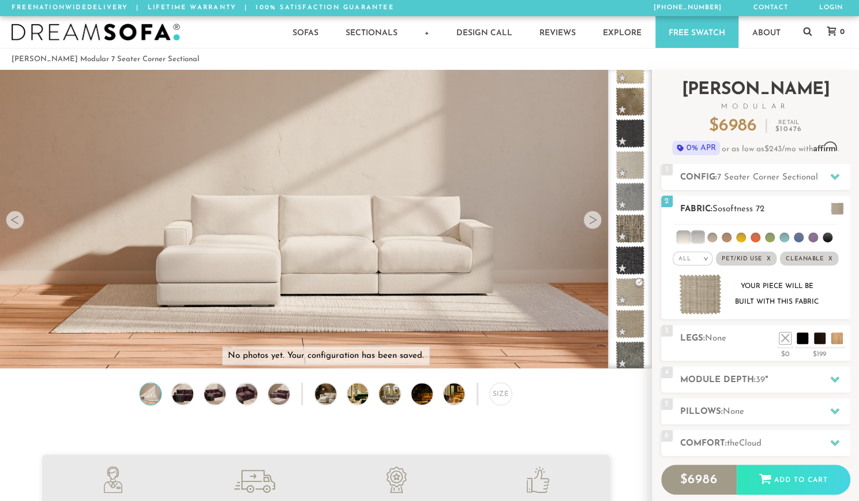
click at [714, 239] on li at bounding box center [712, 237] width 10 height 10
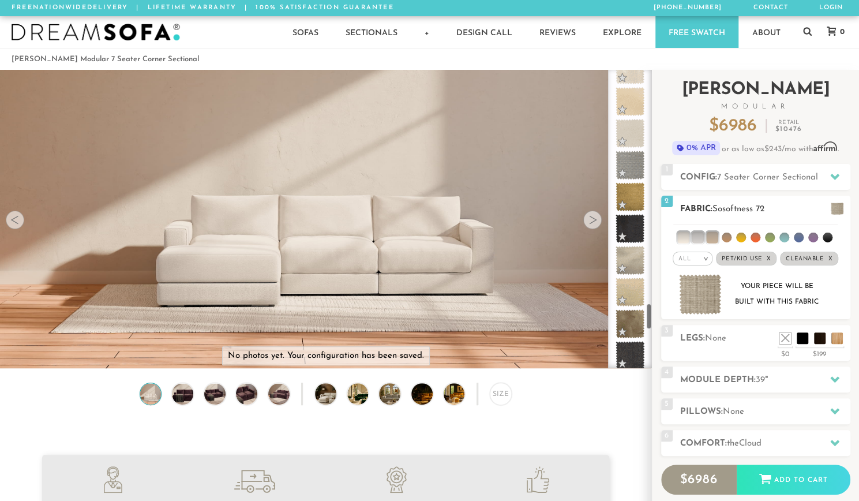
scroll to position [2622, 0]
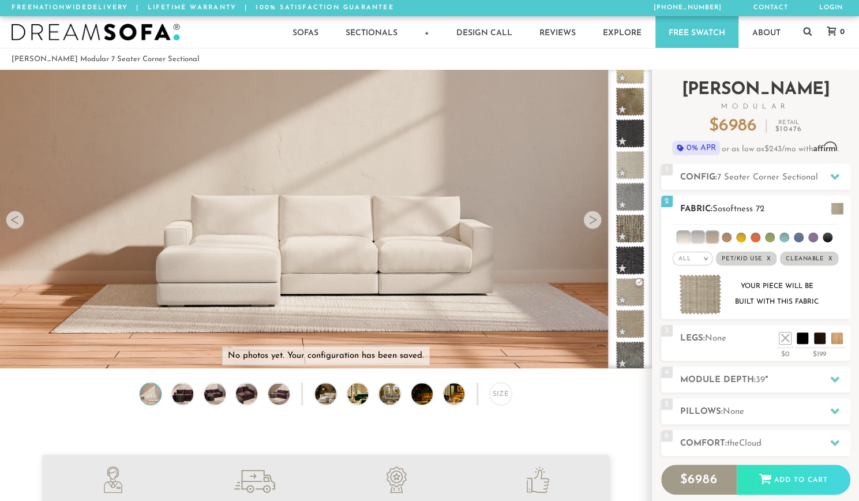
click at [714, 238] on li at bounding box center [712, 237] width 12 height 12
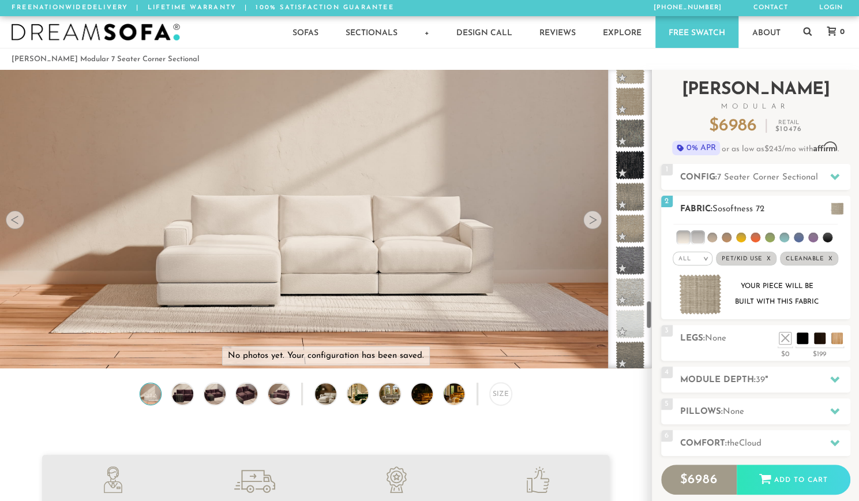
scroll to position [2400, 0]
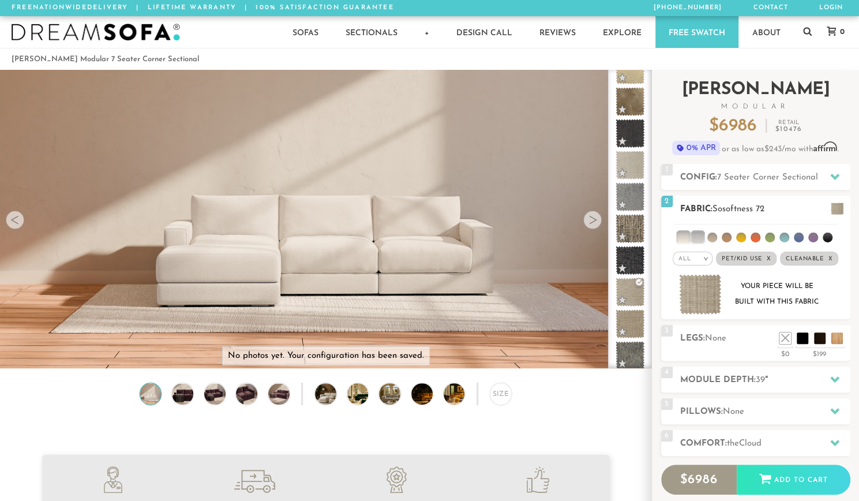
click at [745, 236] on ul at bounding box center [755, 234] width 164 height 21
click at [741, 236] on li at bounding box center [741, 237] width 10 height 10
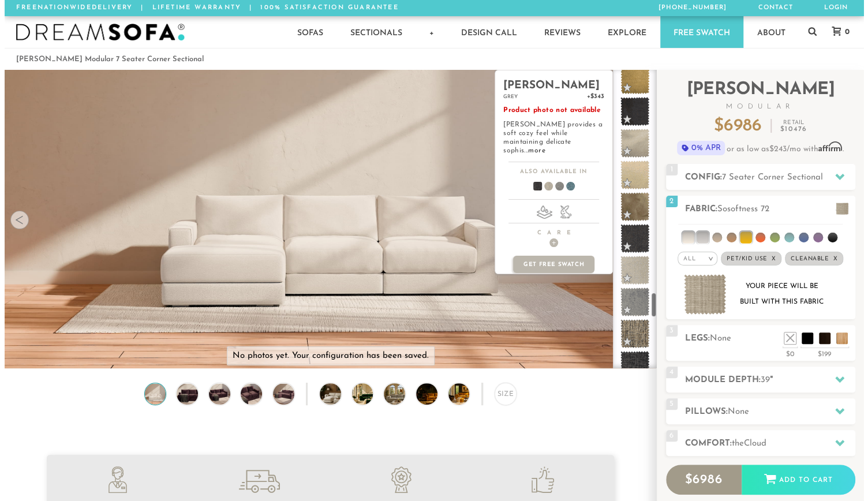
scroll to position [2644, 0]
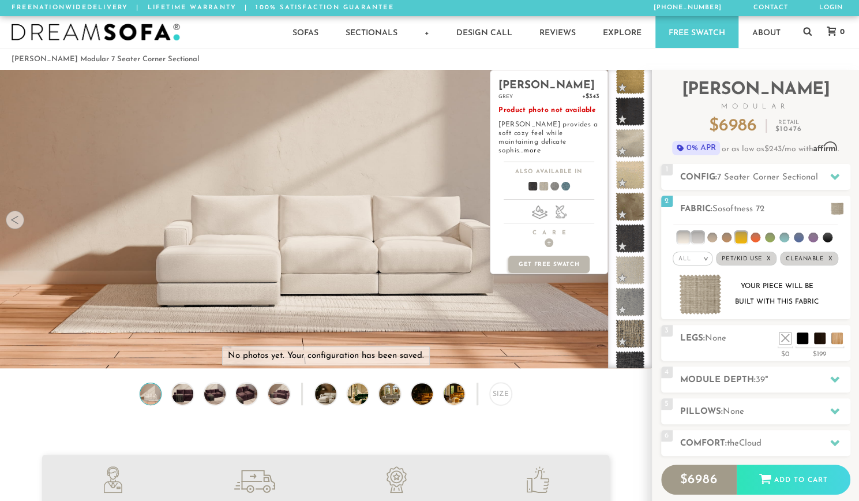
click at [542, 176] on span at bounding box center [539, 188] width 44 height 43
click at [540, 147] on link "more" at bounding box center [531, 150] width 17 height 7
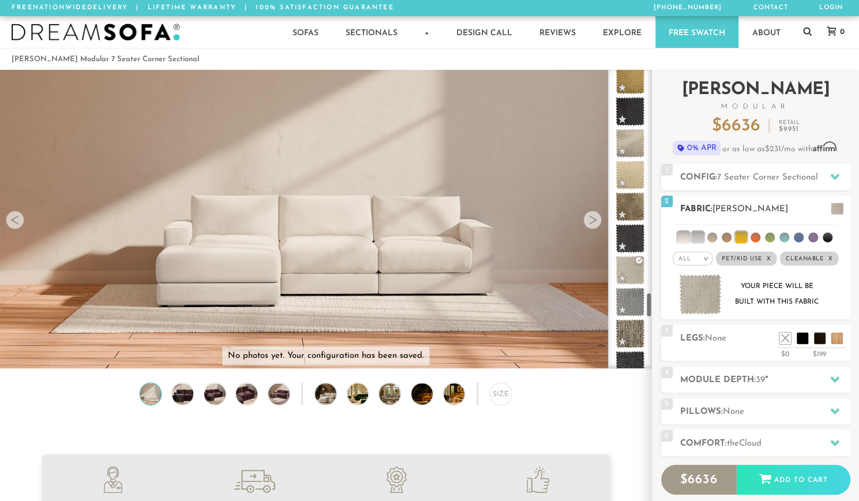
click at [705, 287] on img at bounding box center [700, 294] width 43 height 41
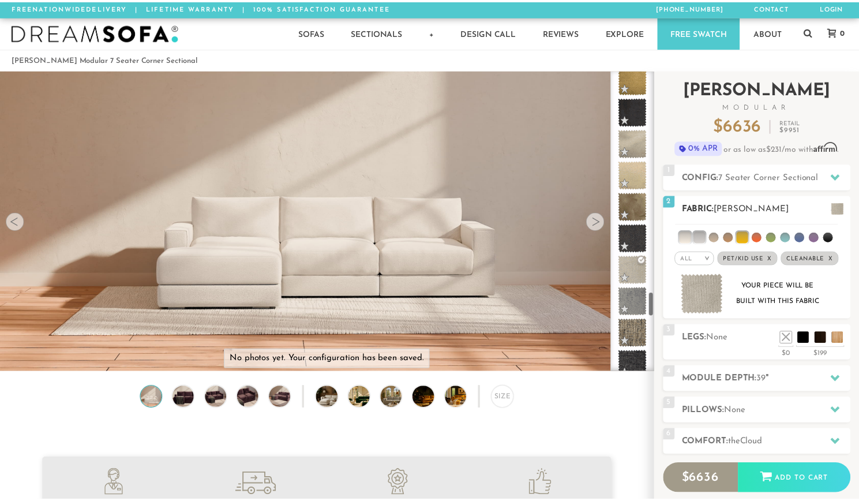
scroll to position [12787, 858]
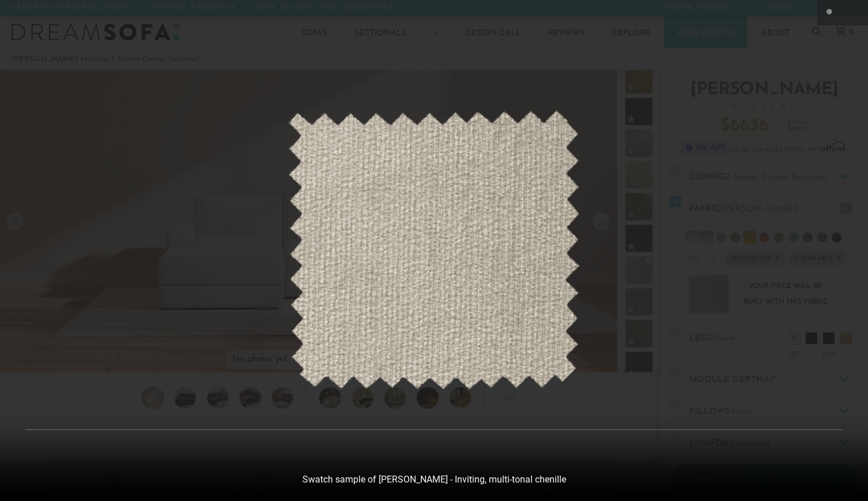
click at [719, 182] on div at bounding box center [434, 250] width 868 height 501
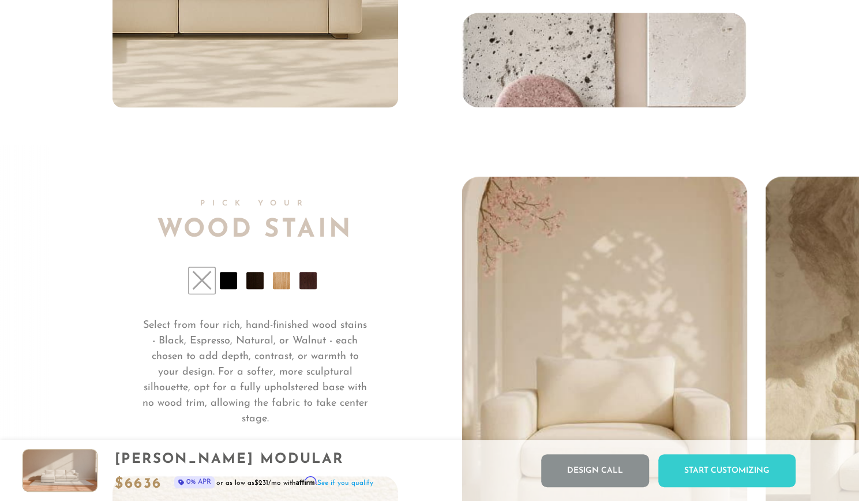
scroll to position [8309, 0]
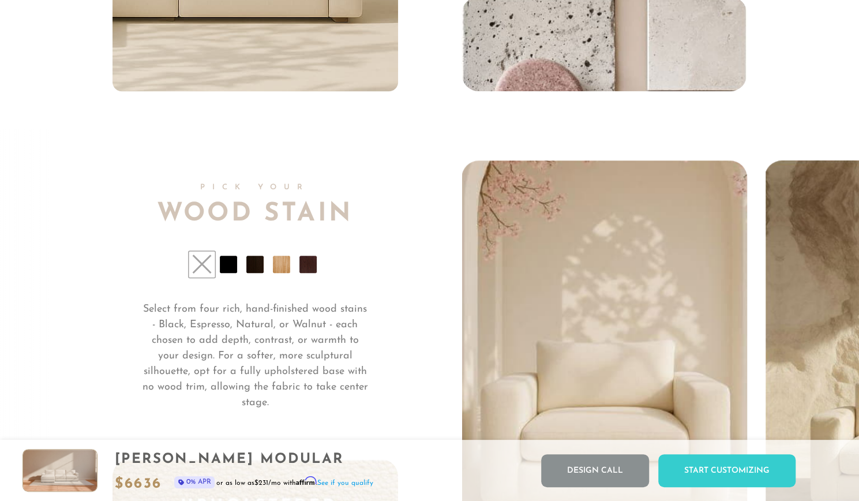
click at [222, 271] on li at bounding box center [228, 264] width 17 height 17
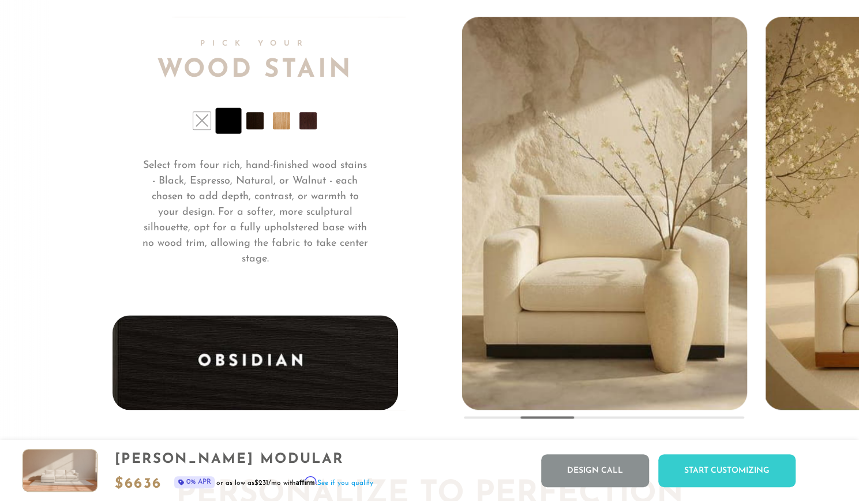
scroll to position [8452, 0]
click at [251, 130] on li at bounding box center [254, 120] width 17 height 17
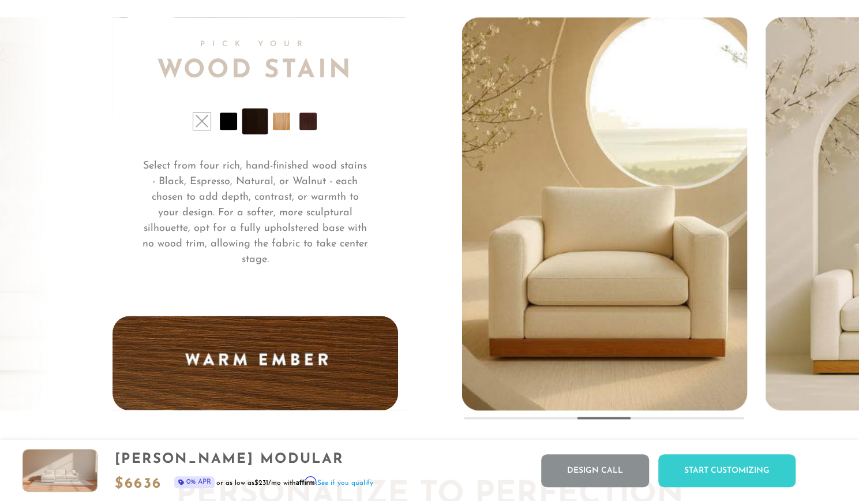
click at [275, 126] on li at bounding box center [281, 120] width 17 height 17
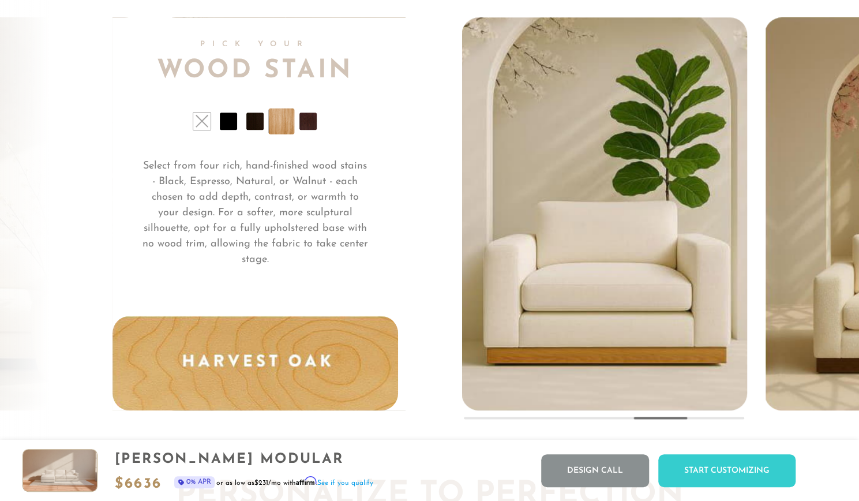
click at [310, 128] on li at bounding box center [307, 120] width 17 height 17
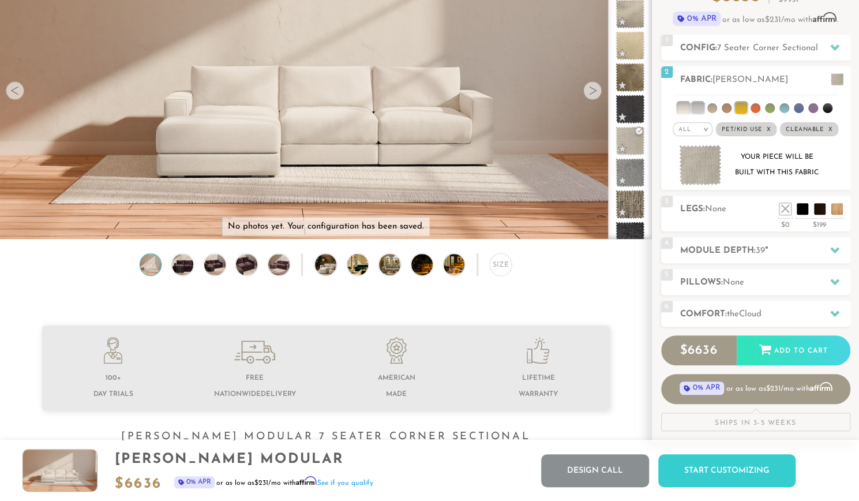
scroll to position [10, 9]
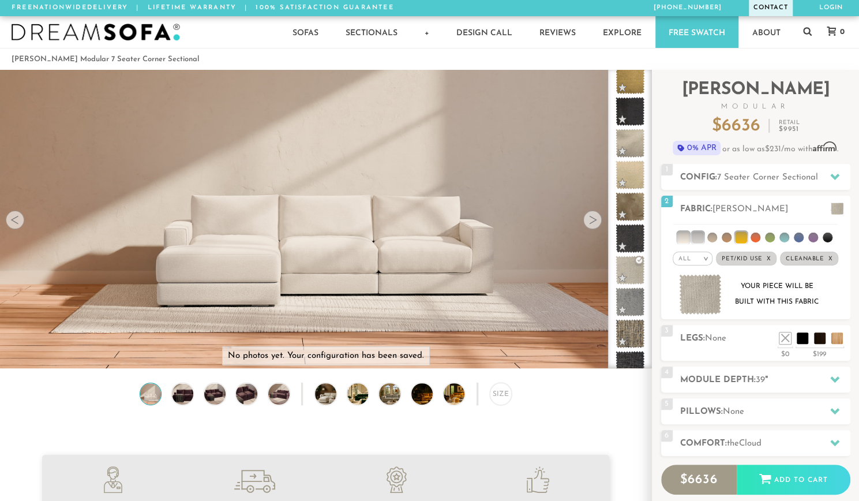
click at [760, 9] on link "Contact" at bounding box center [771, 8] width 44 height 16
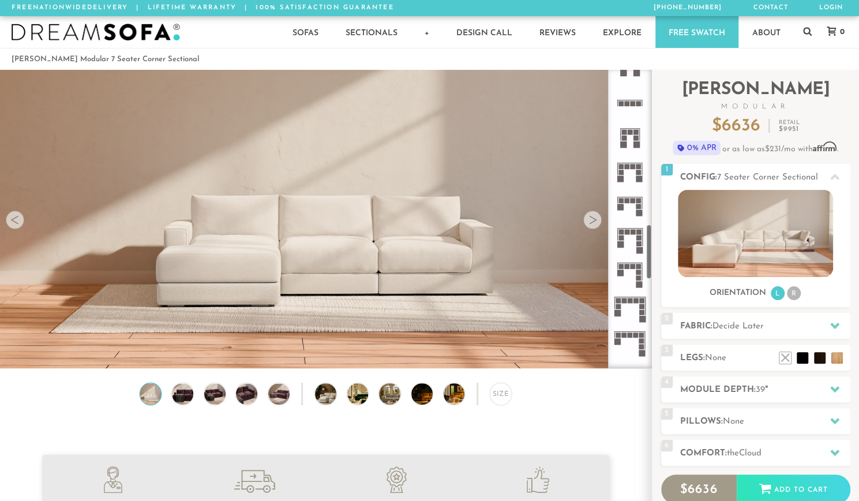
scroll to position [883, 0]
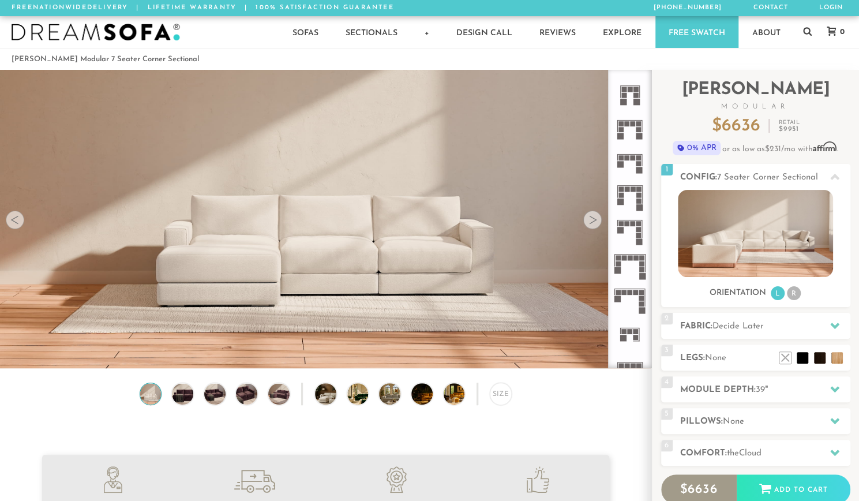
click at [626, 265] on icon at bounding box center [630, 266] width 34 height 34
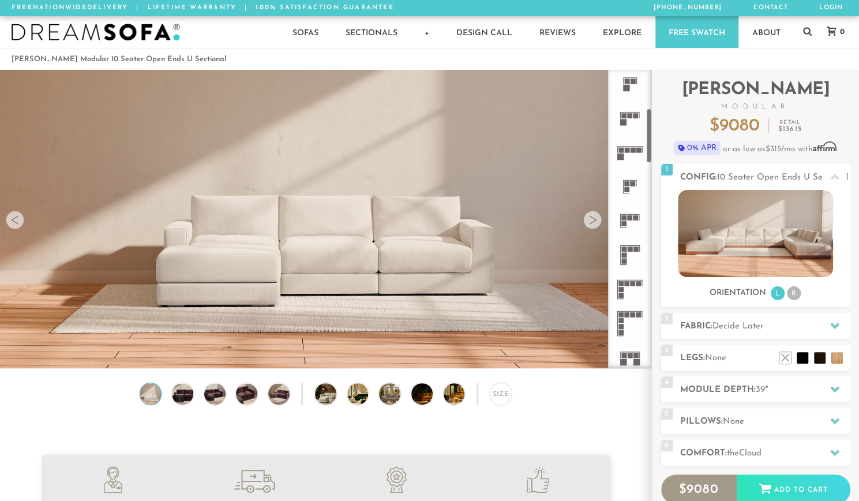
scroll to position [209, 0]
click at [628, 324] on icon at bounding box center [630, 323] width 34 height 34
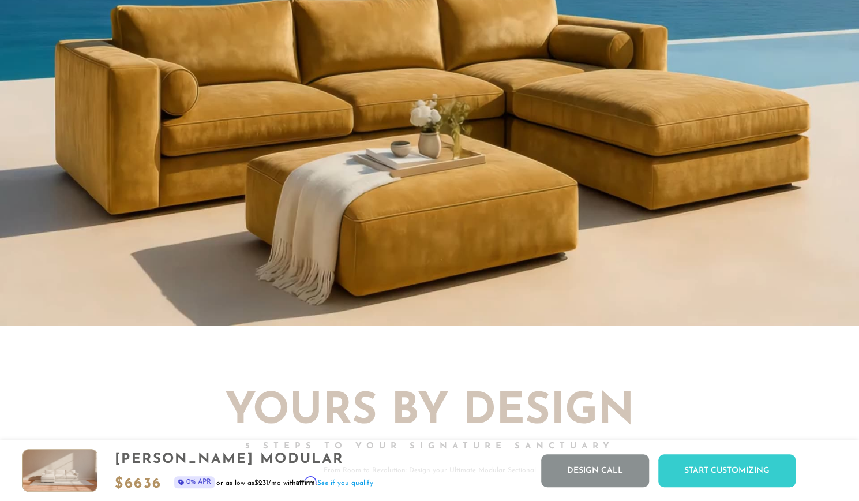
scroll to position [1121, 0]
